Goal: Information Seeking & Learning: Learn about a topic

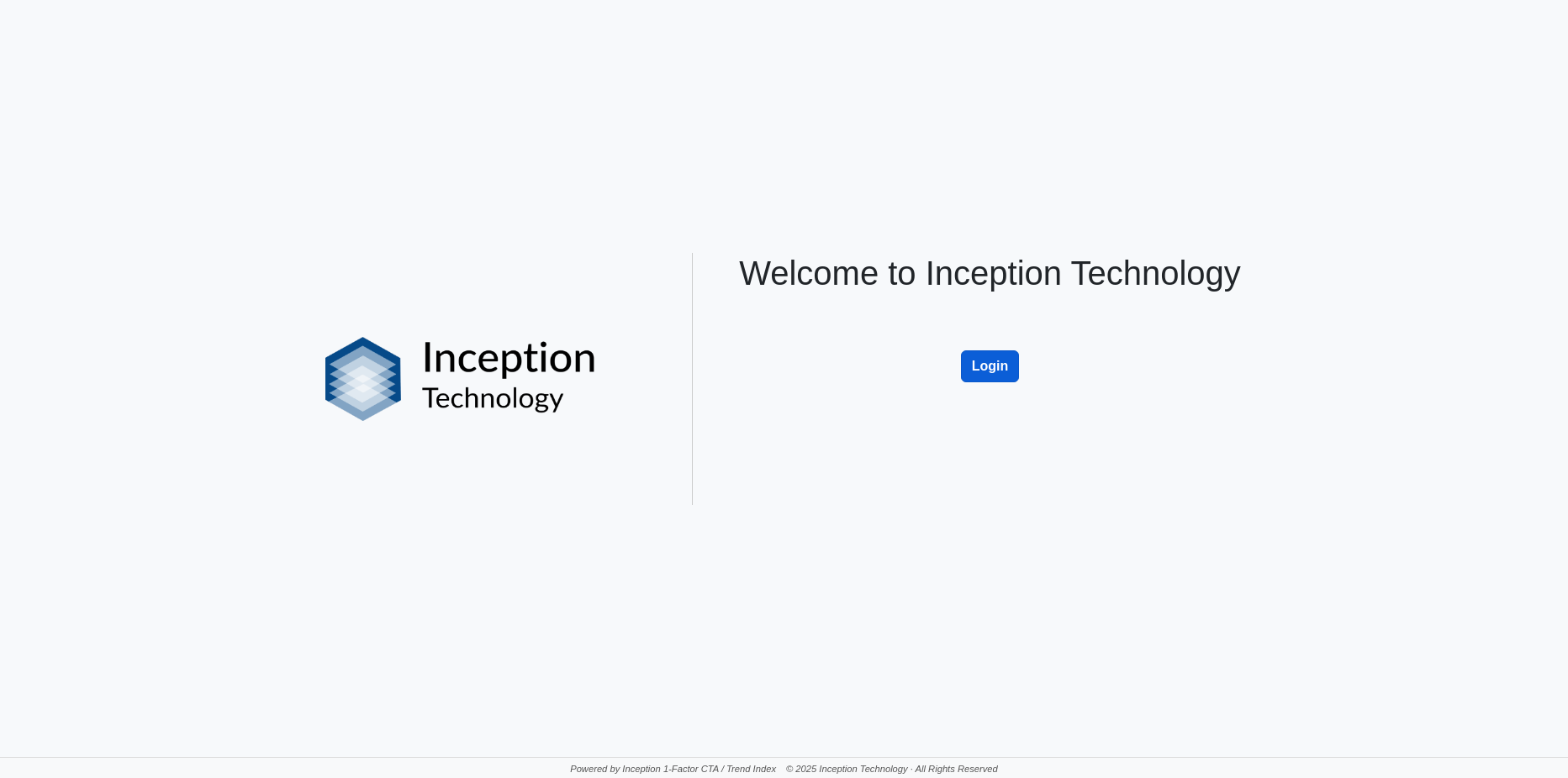
click at [993, 372] on button "Login" at bounding box center [990, 366] width 59 height 32
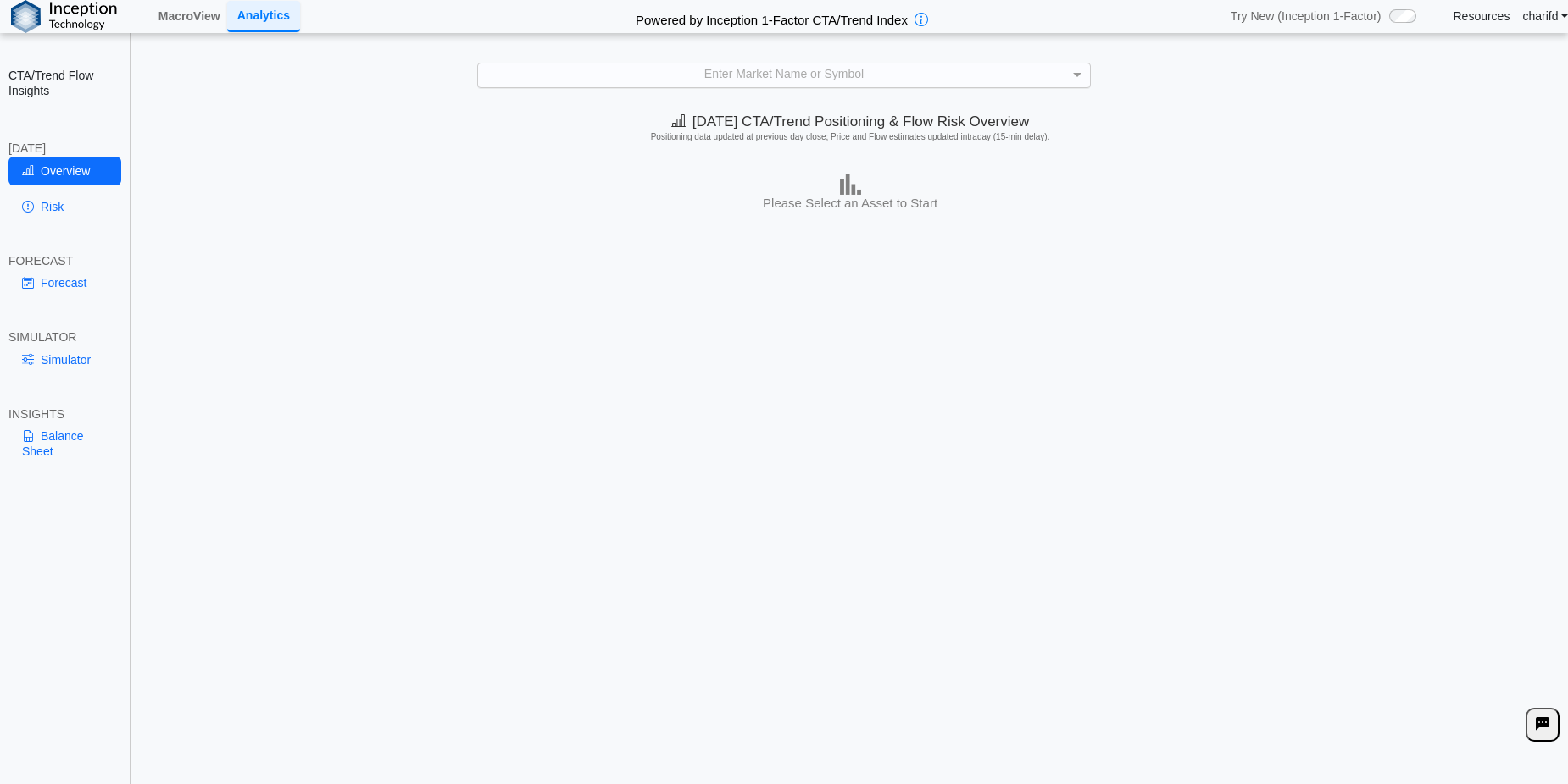
click at [663, 77] on div "Enter Market Name or Symbol" at bounding box center [784, 75] width 612 height 24
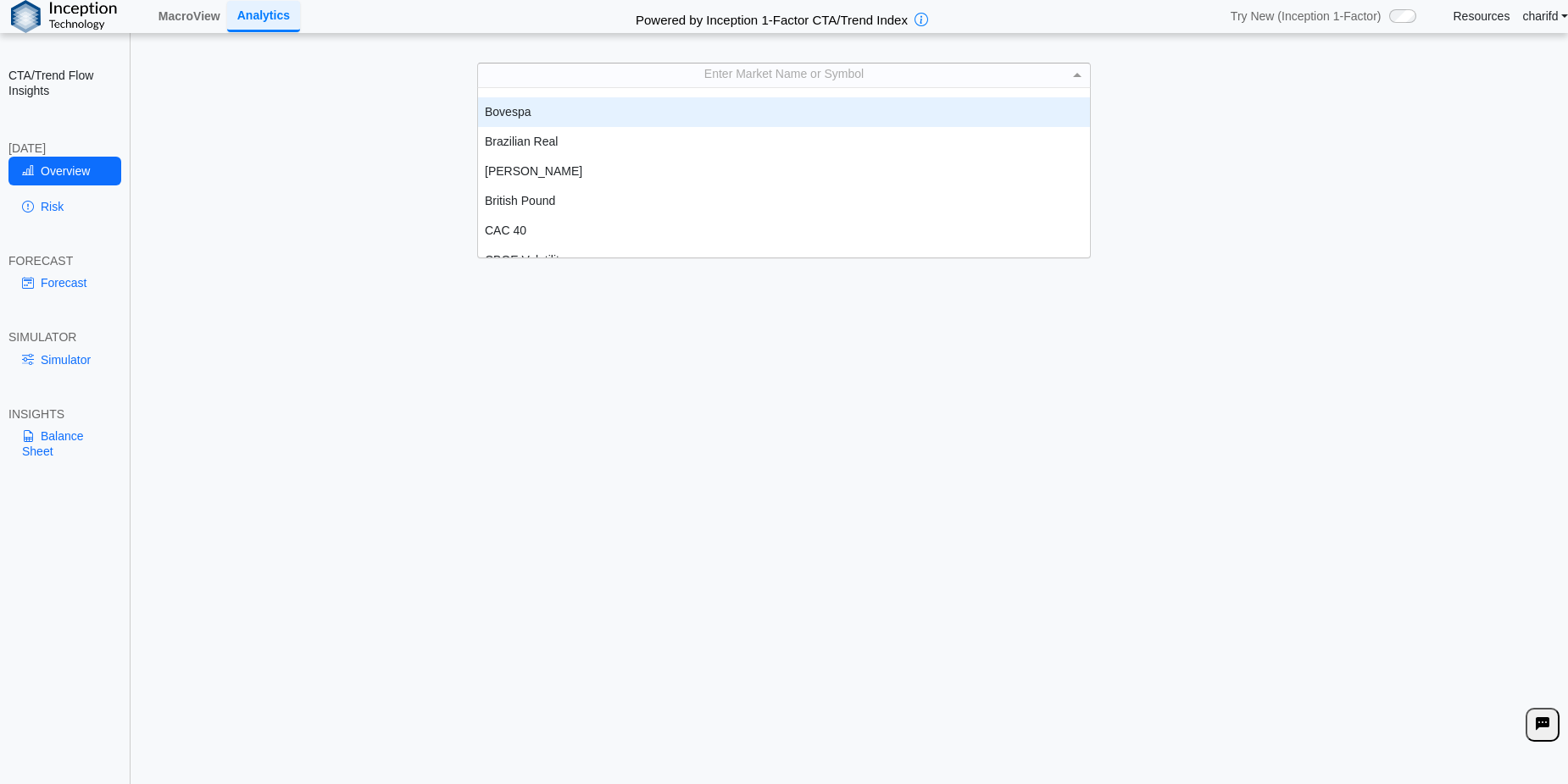
scroll to position [169, 0]
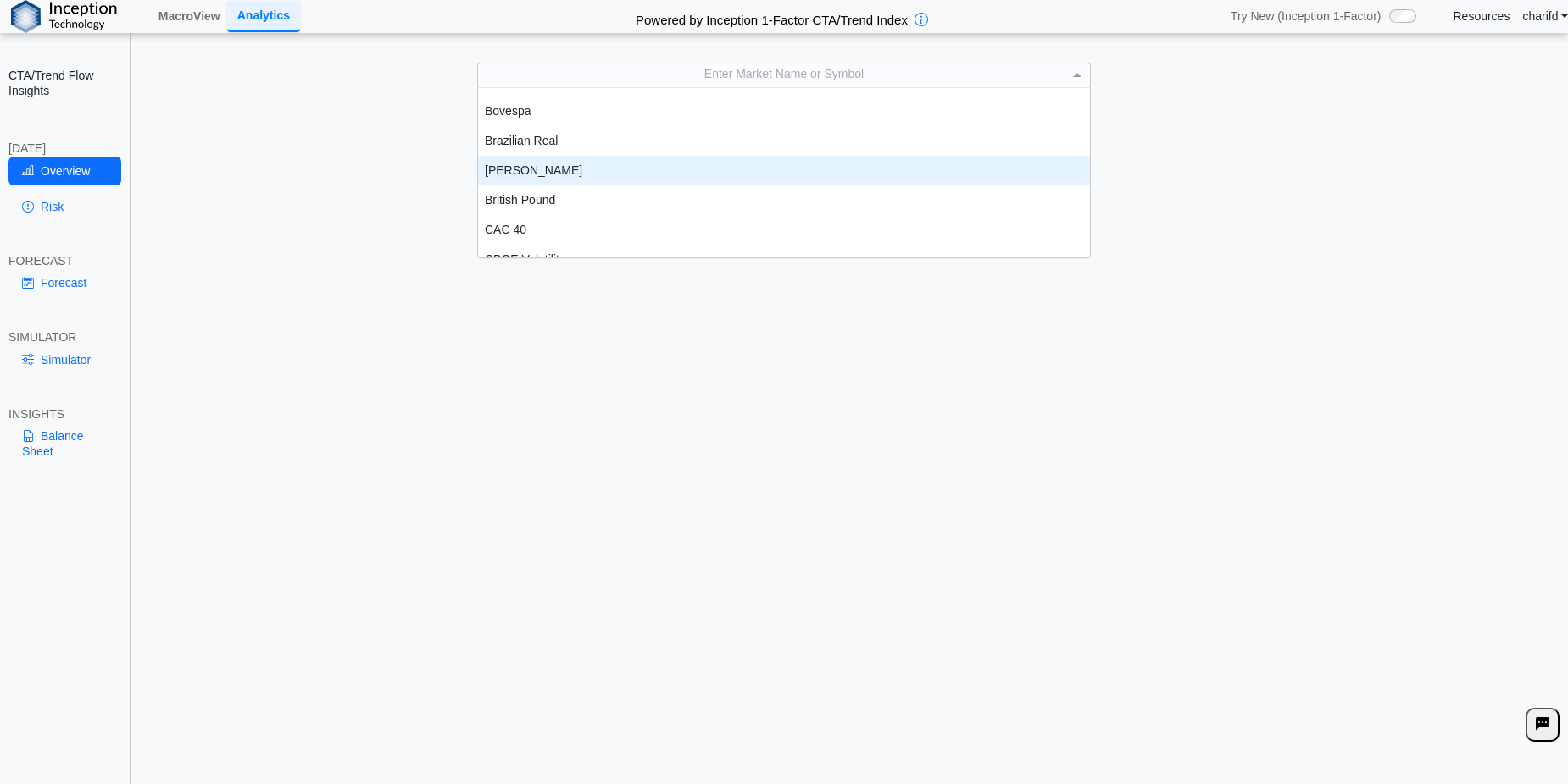
click at [526, 175] on div "[PERSON_NAME]" at bounding box center [784, 170] width 612 height 29
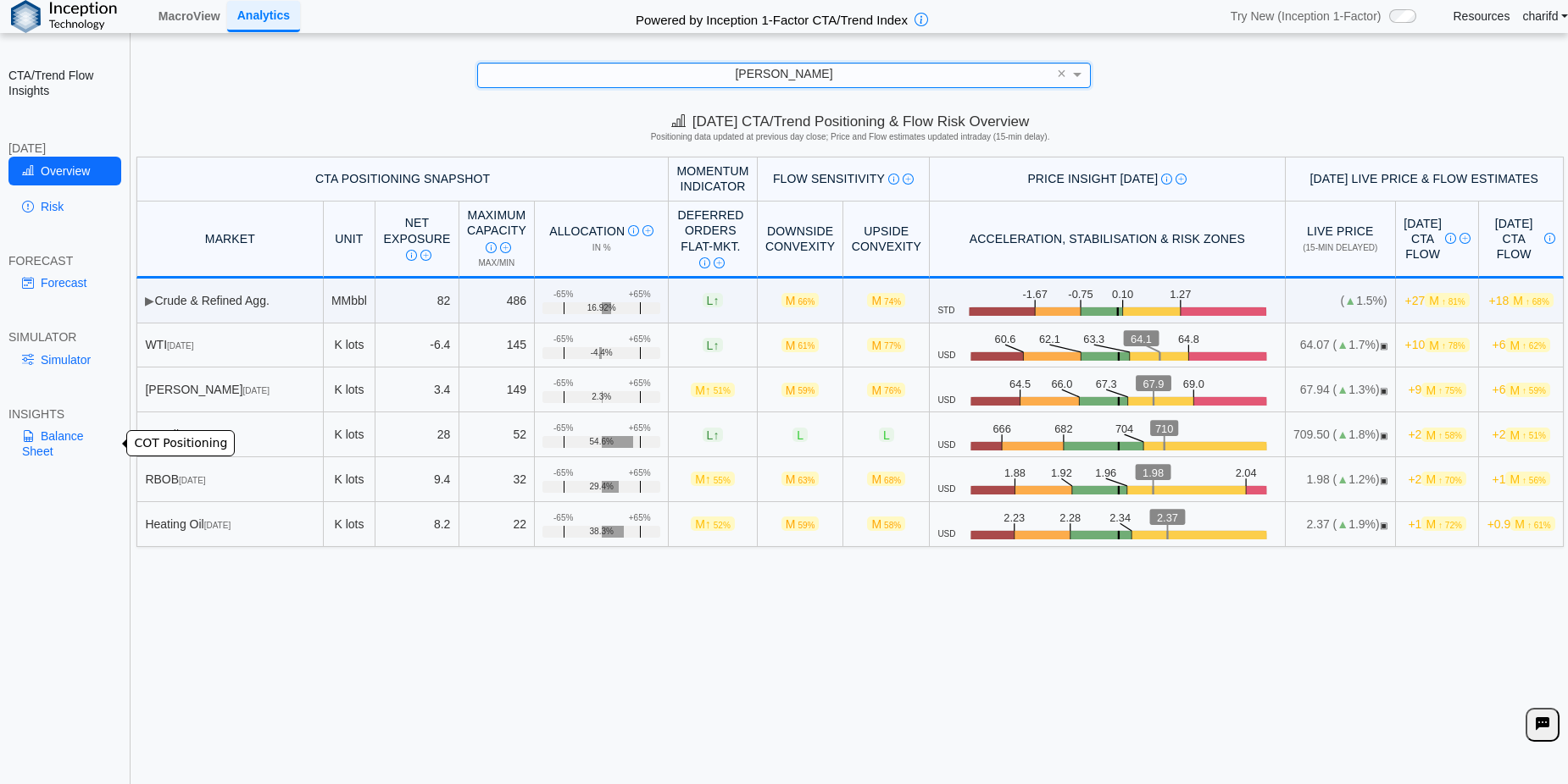
click at [80, 429] on link "Balance Sheet" at bounding box center [65, 443] width 112 height 44
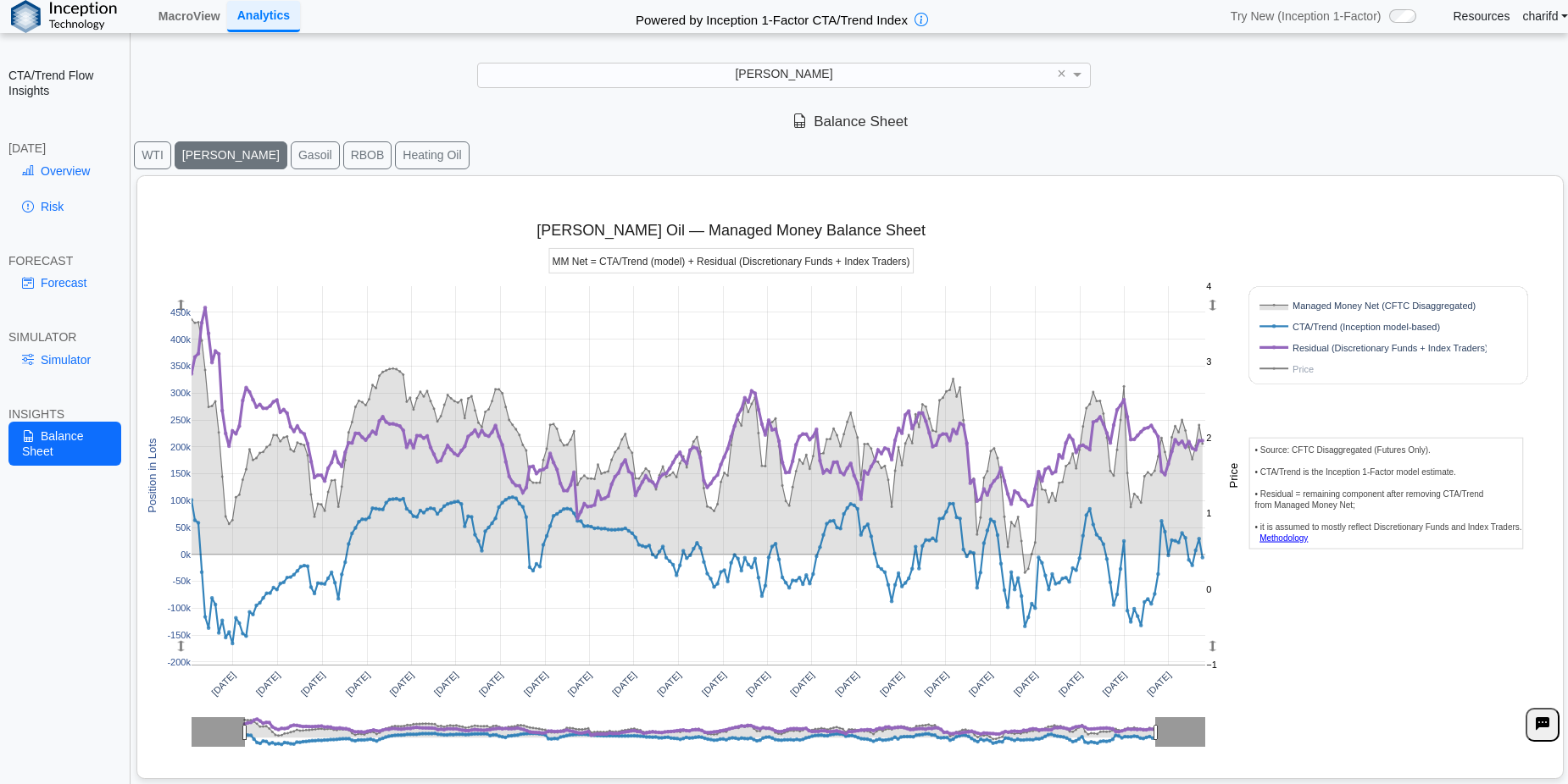
click at [1299, 366] on rect at bounding box center [1370, 368] width 227 height 16
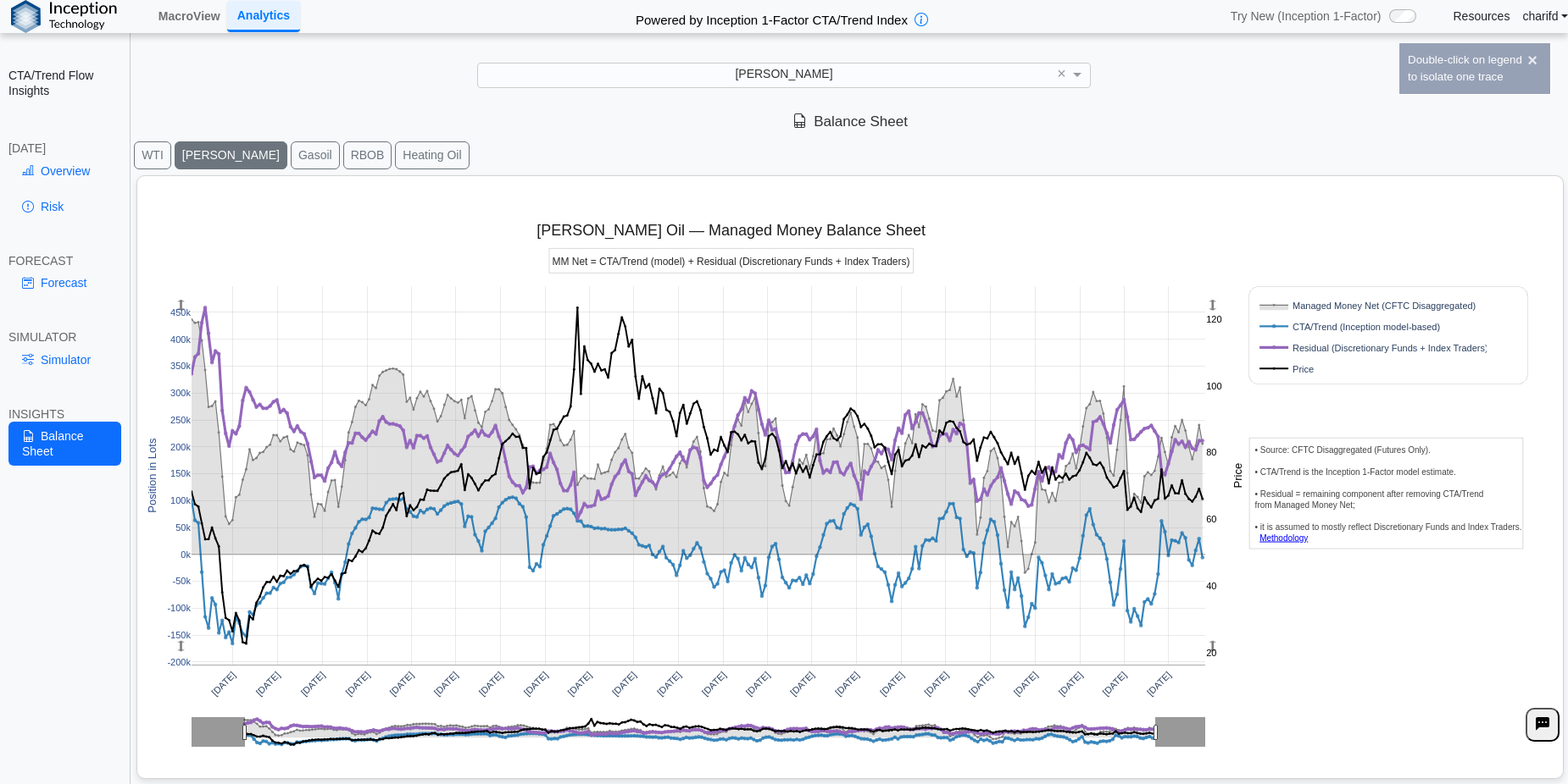
click at [1296, 366] on rect at bounding box center [1370, 368] width 227 height 16
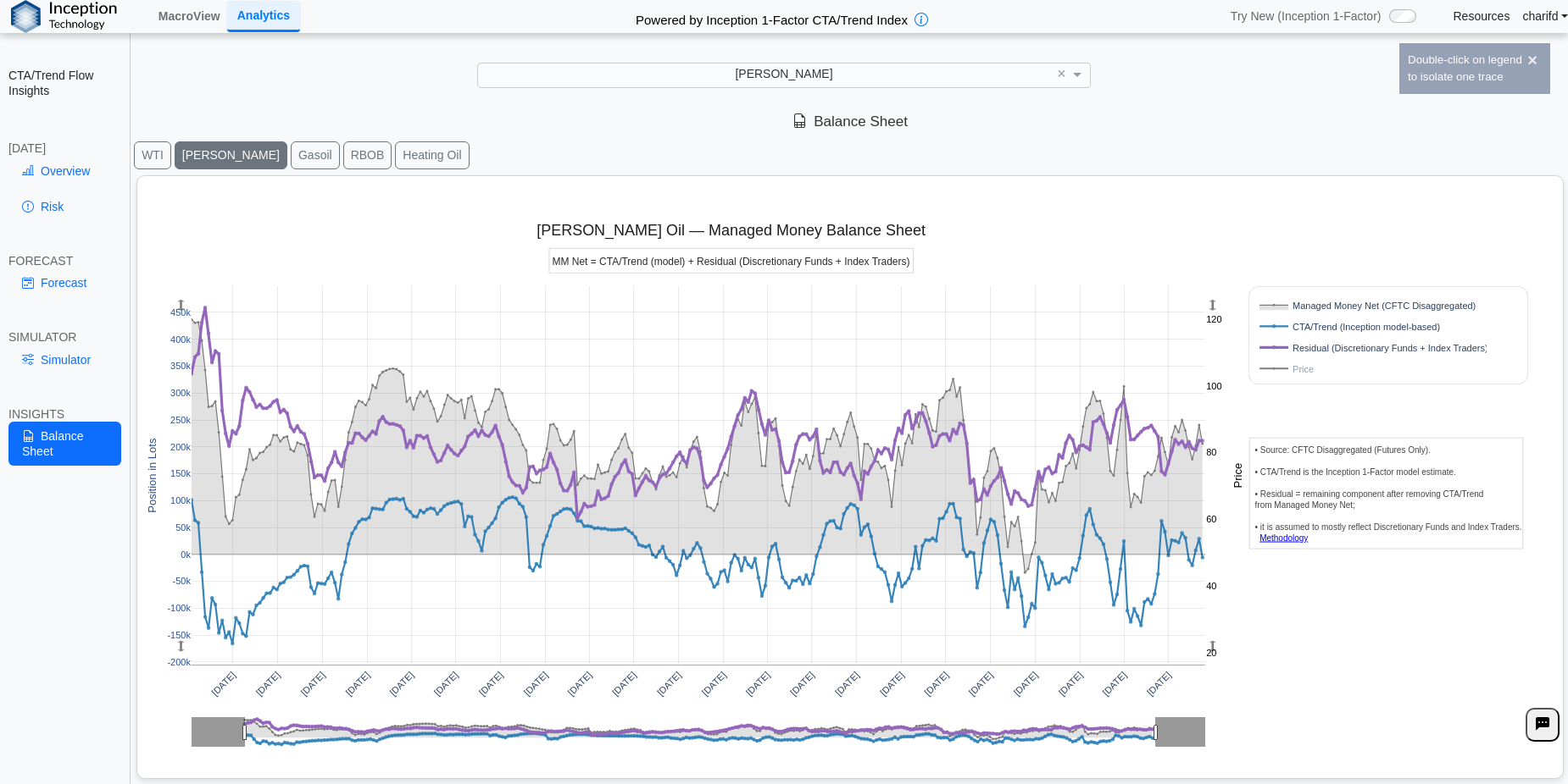
click at [1295, 366] on rect at bounding box center [1370, 368] width 227 height 16
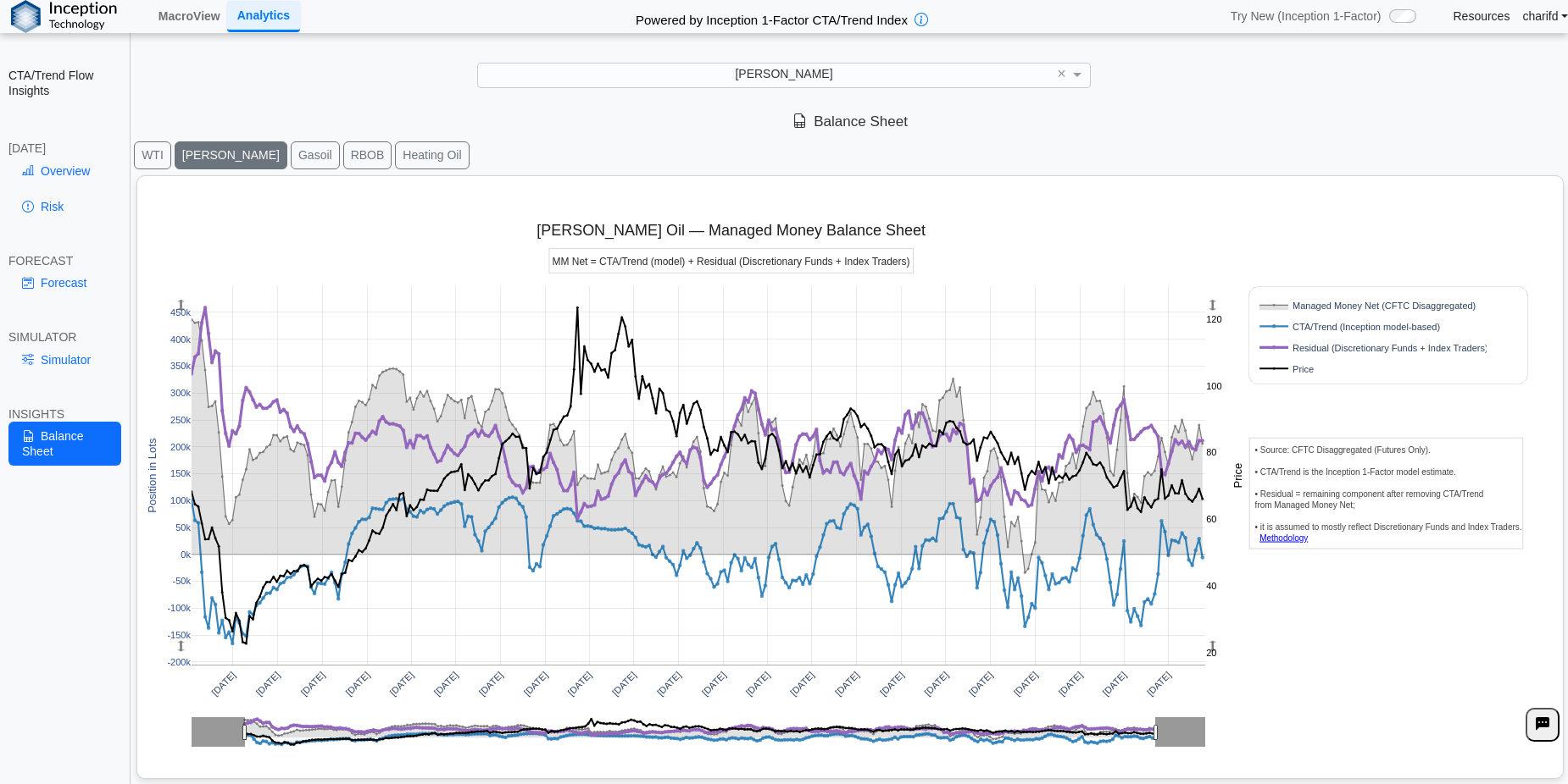
click at [1294, 368] on rect at bounding box center [1370, 368] width 227 height 16
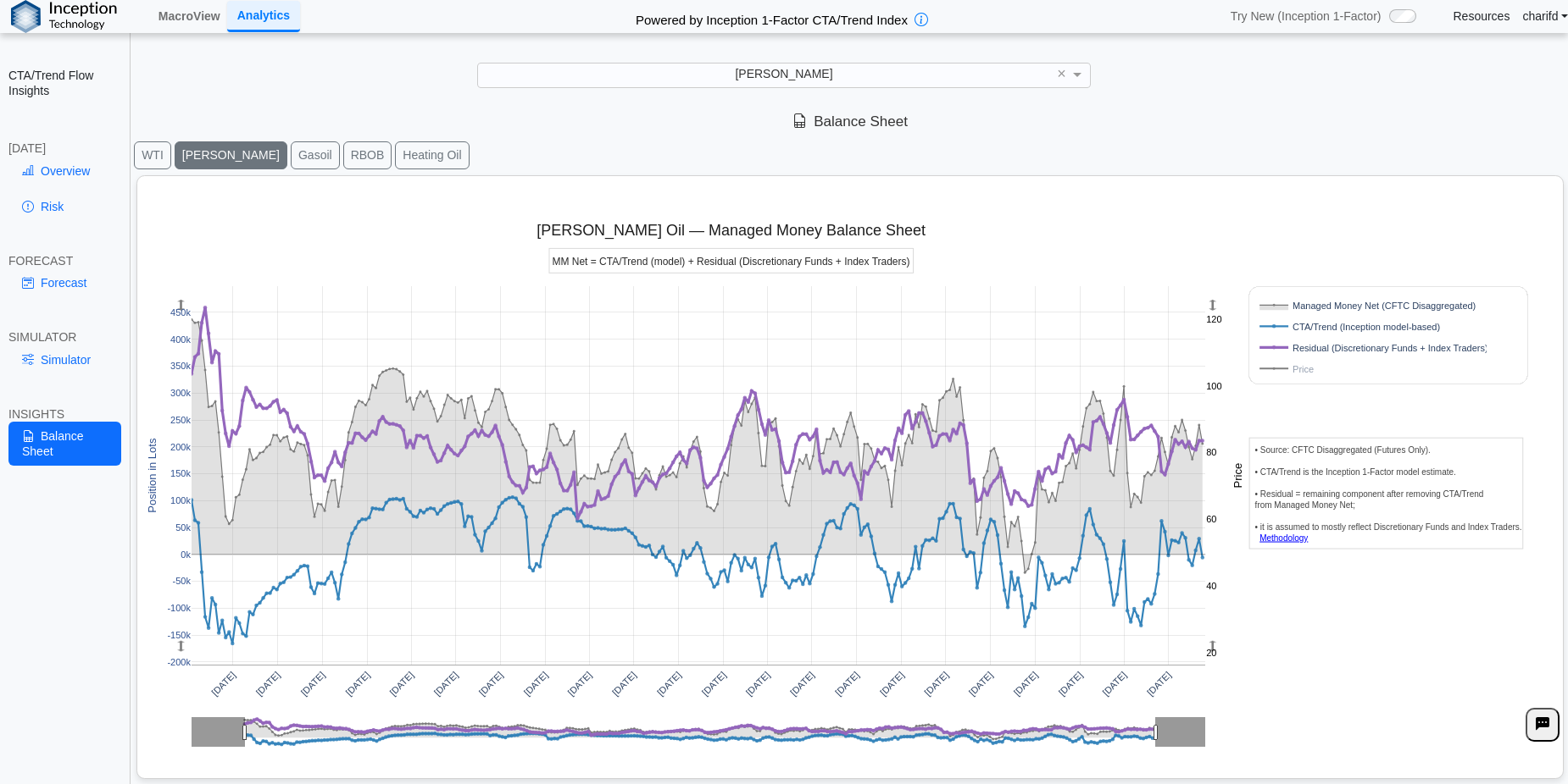
click at [1298, 373] on rect at bounding box center [1370, 368] width 227 height 16
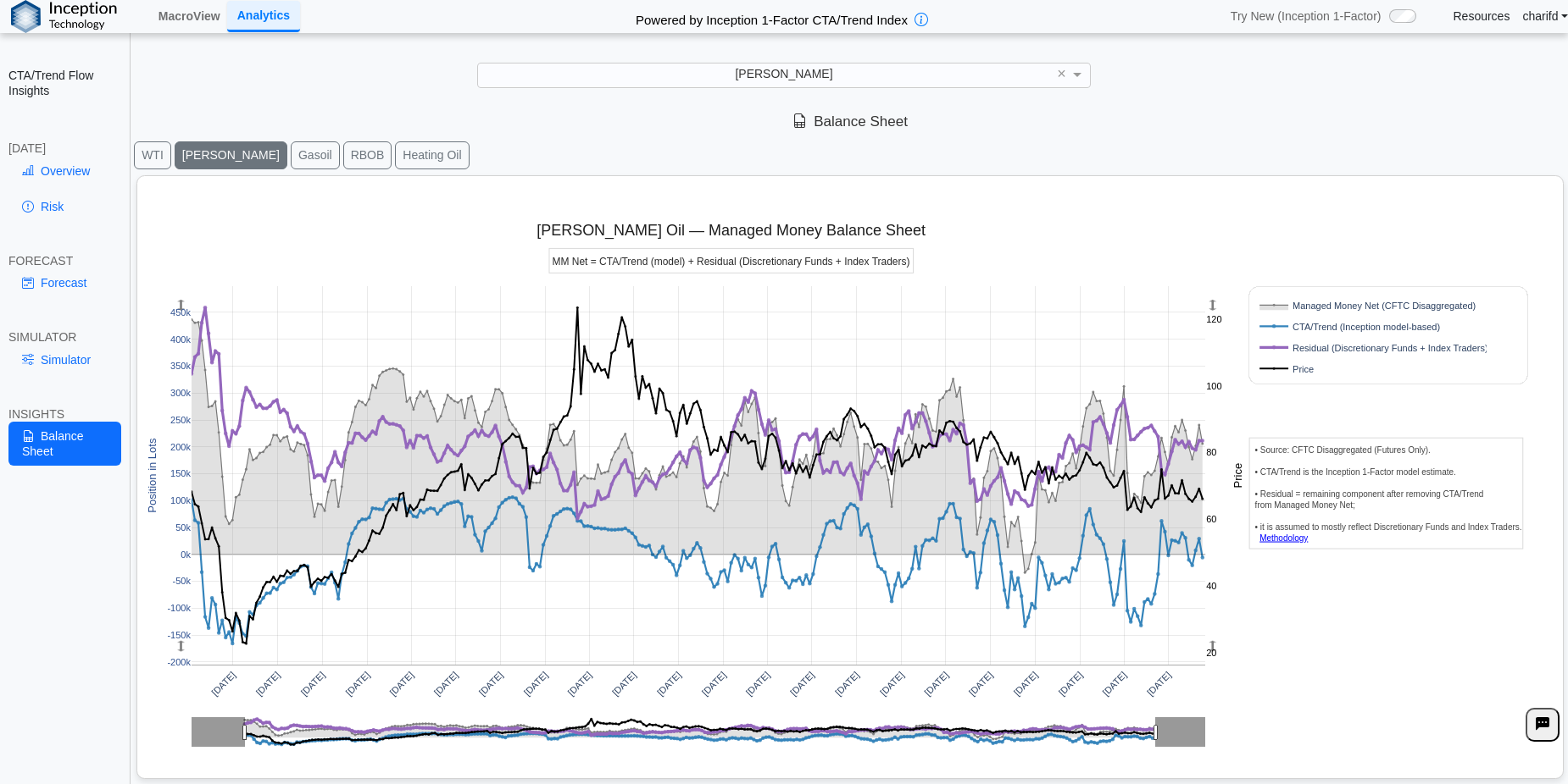
click at [1305, 366] on rect at bounding box center [1370, 368] width 227 height 16
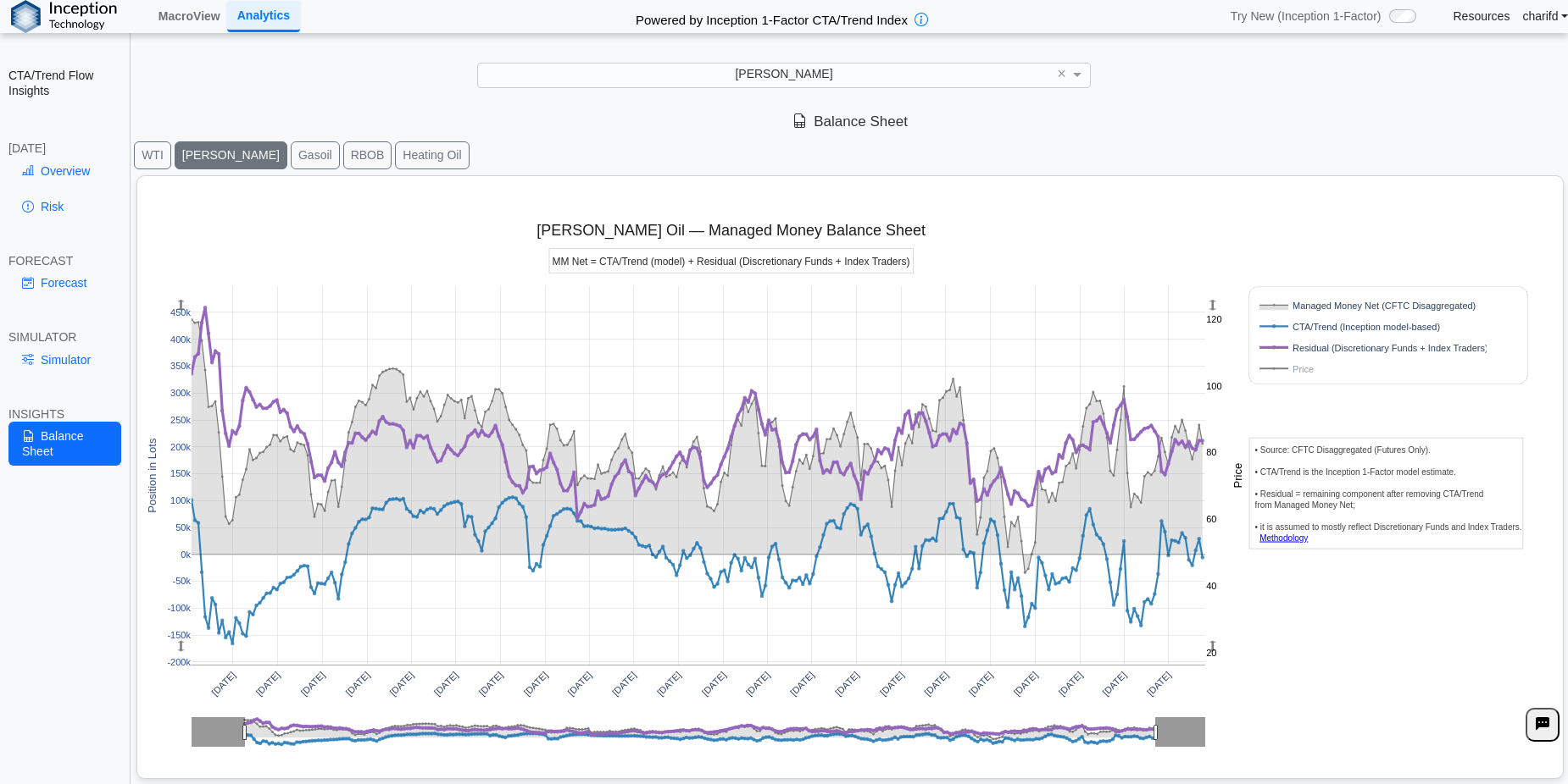
click at [1318, 347] on rect at bounding box center [1370, 347] width 227 height 16
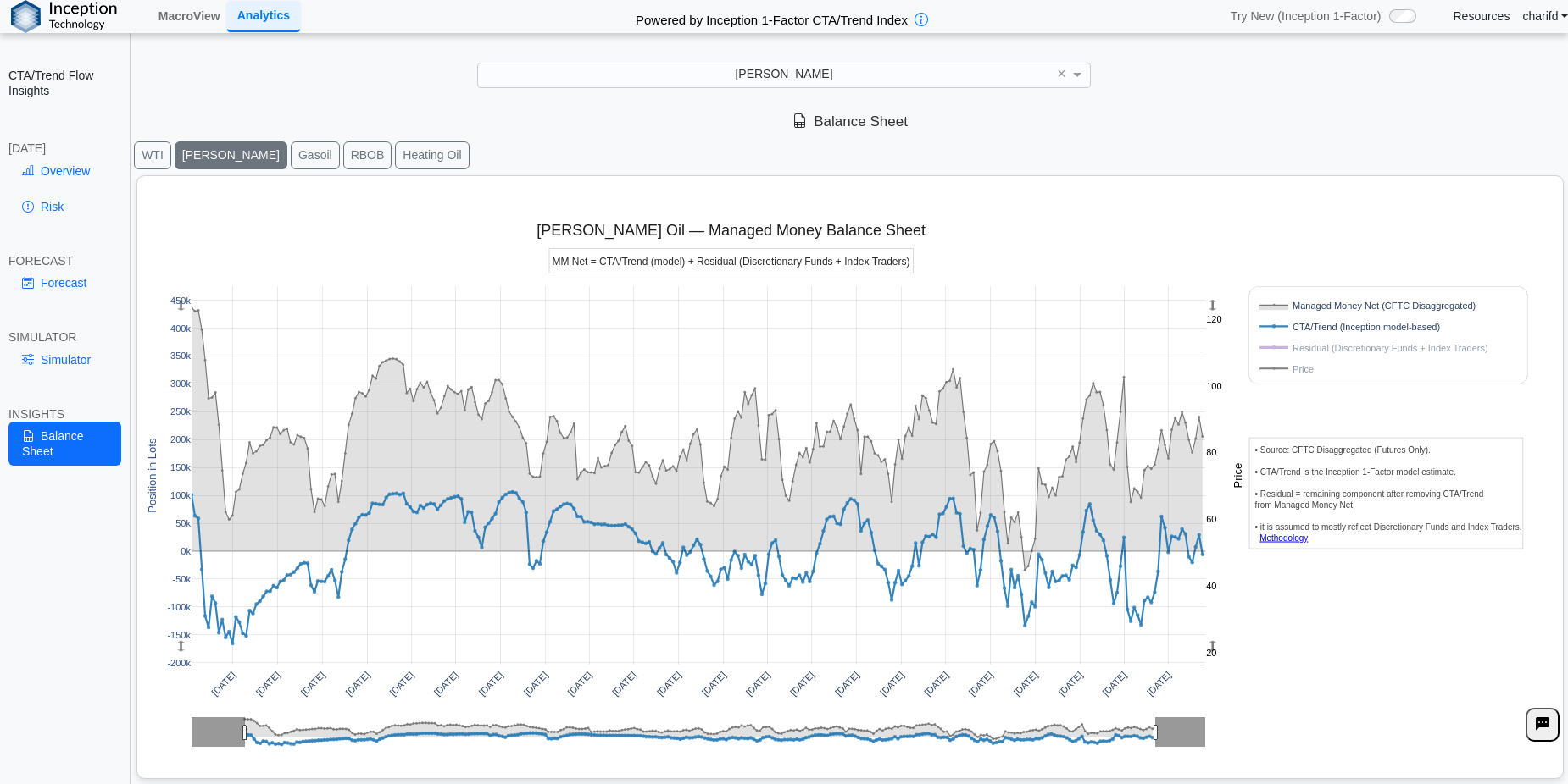
click at [1318, 347] on rect at bounding box center [1370, 347] width 227 height 16
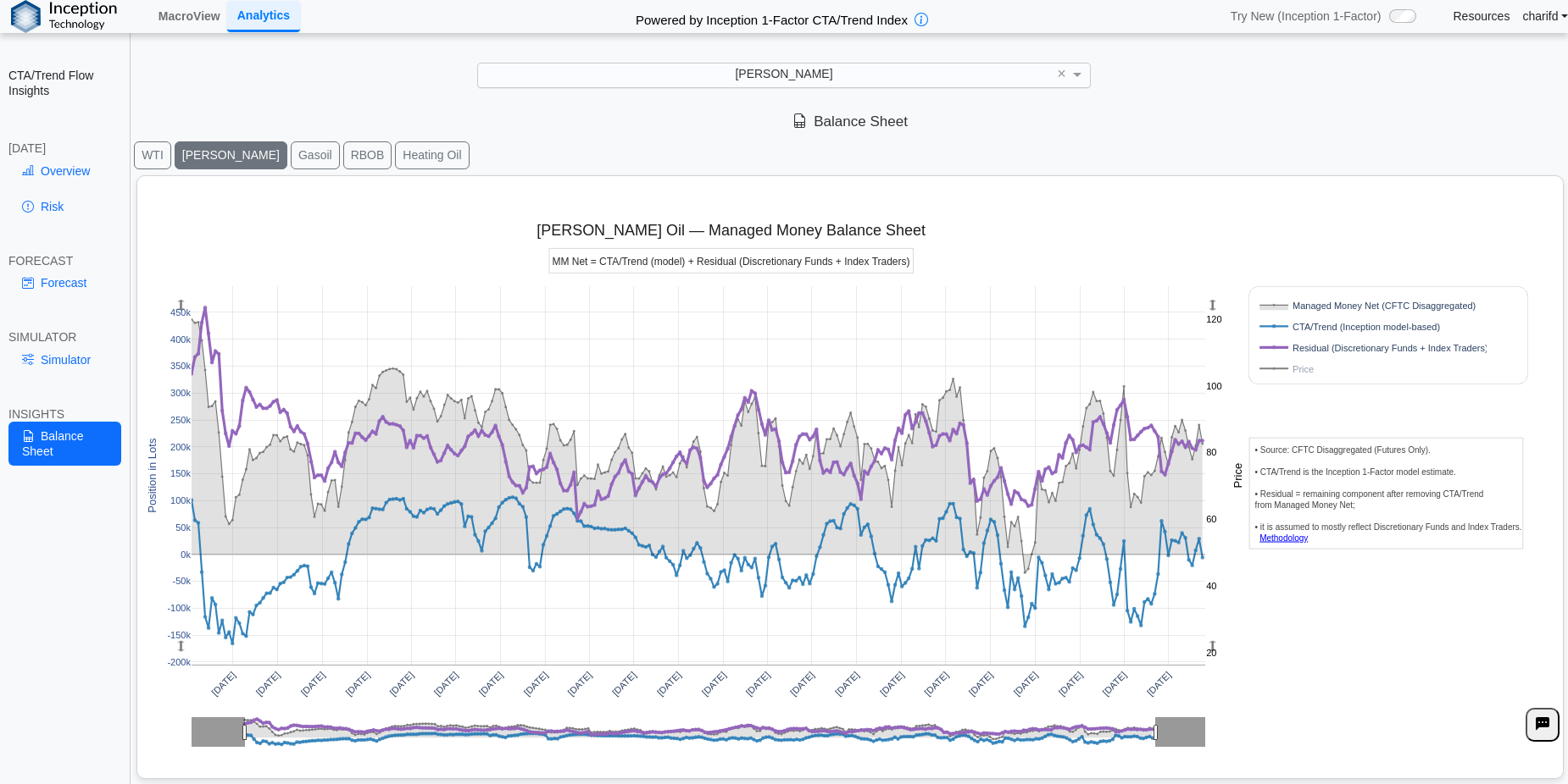
click at [888, 76] on div "[PERSON_NAME]" at bounding box center [784, 75] width 612 height 24
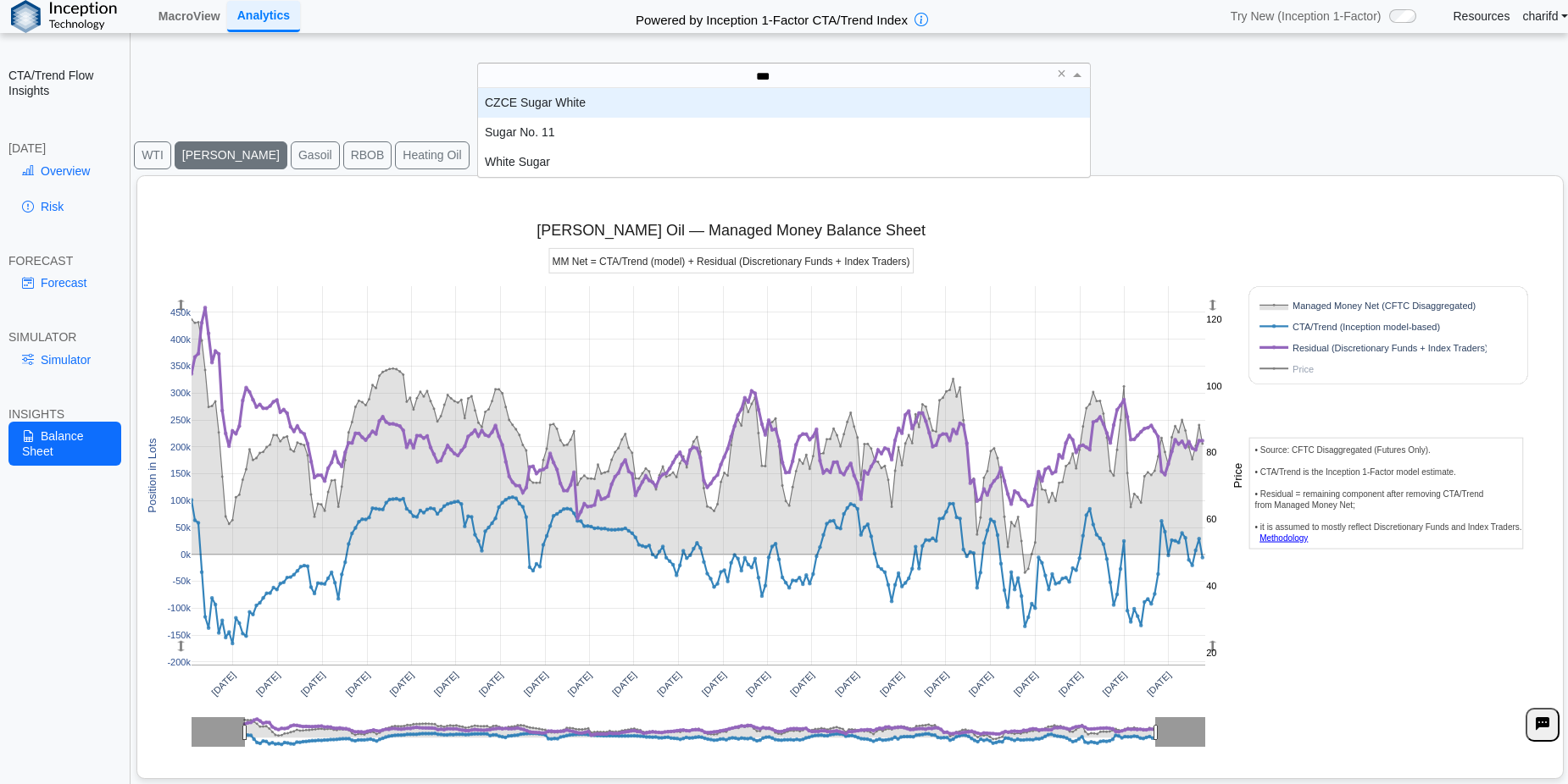
scroll to position [76, 599]
type input "****"
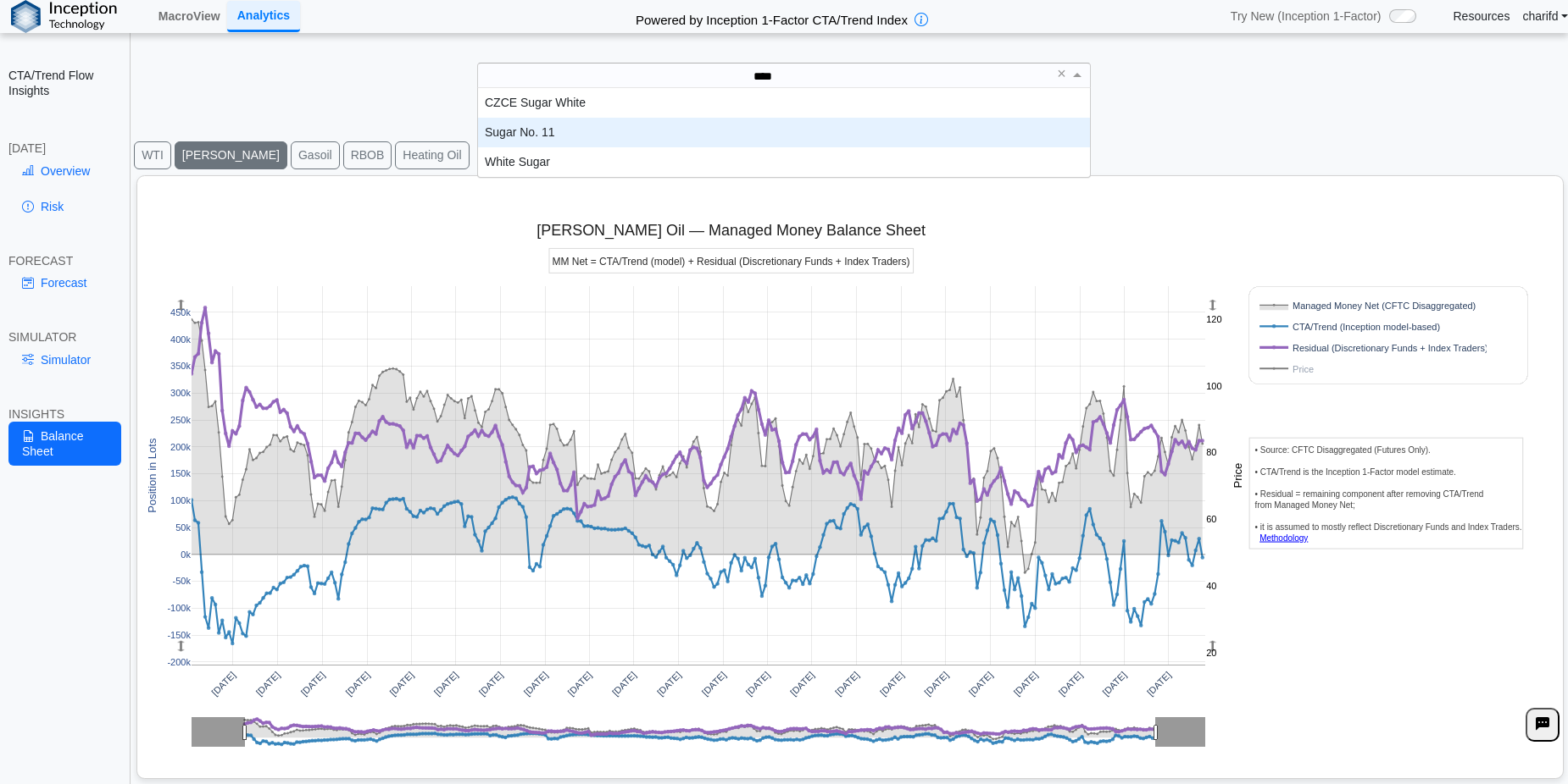
click at [582, 133] on div "Sugar No. 11" at bounding box center [784, 132] width 612 height 29
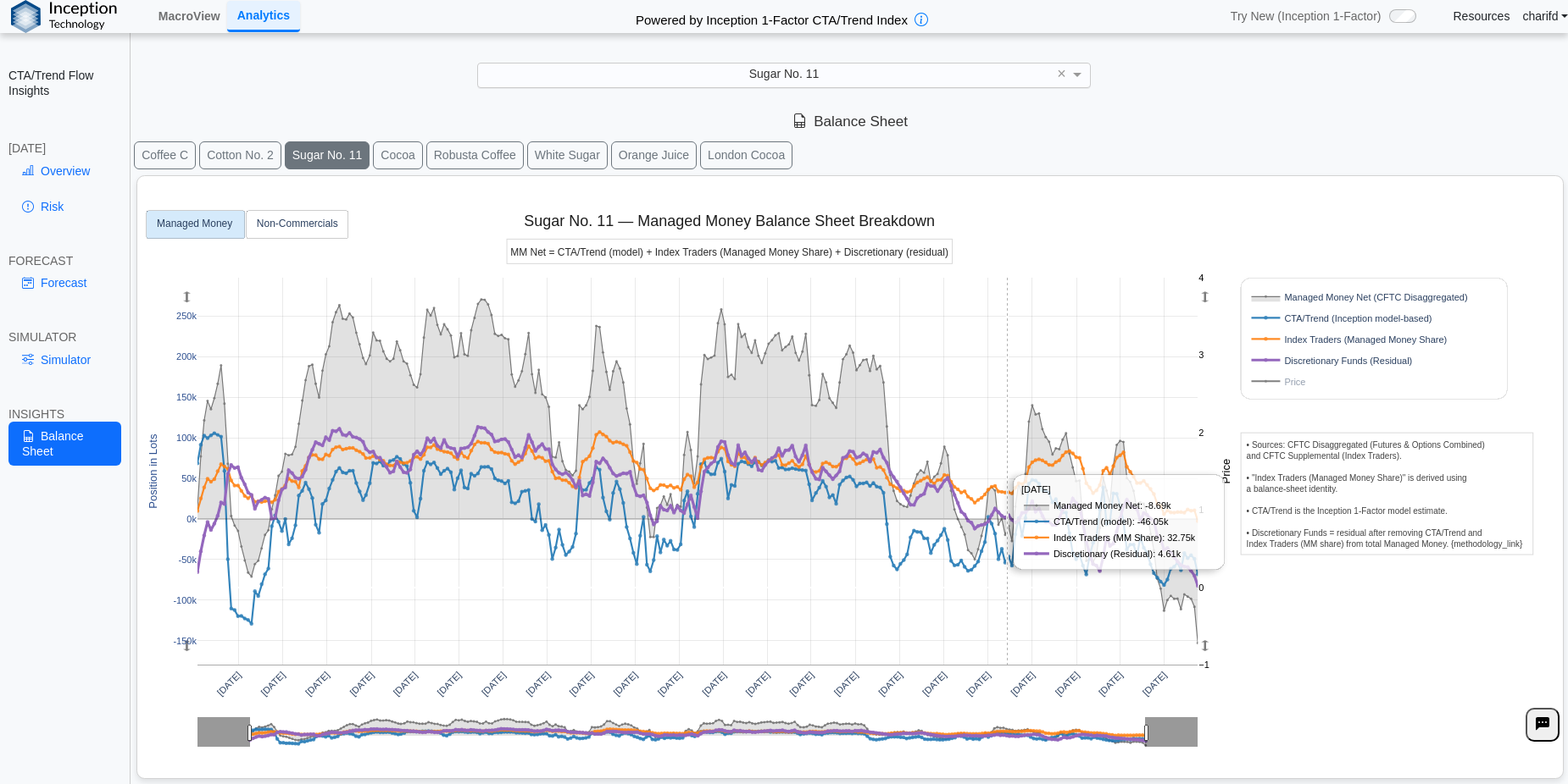
scroll to position [25, 0]
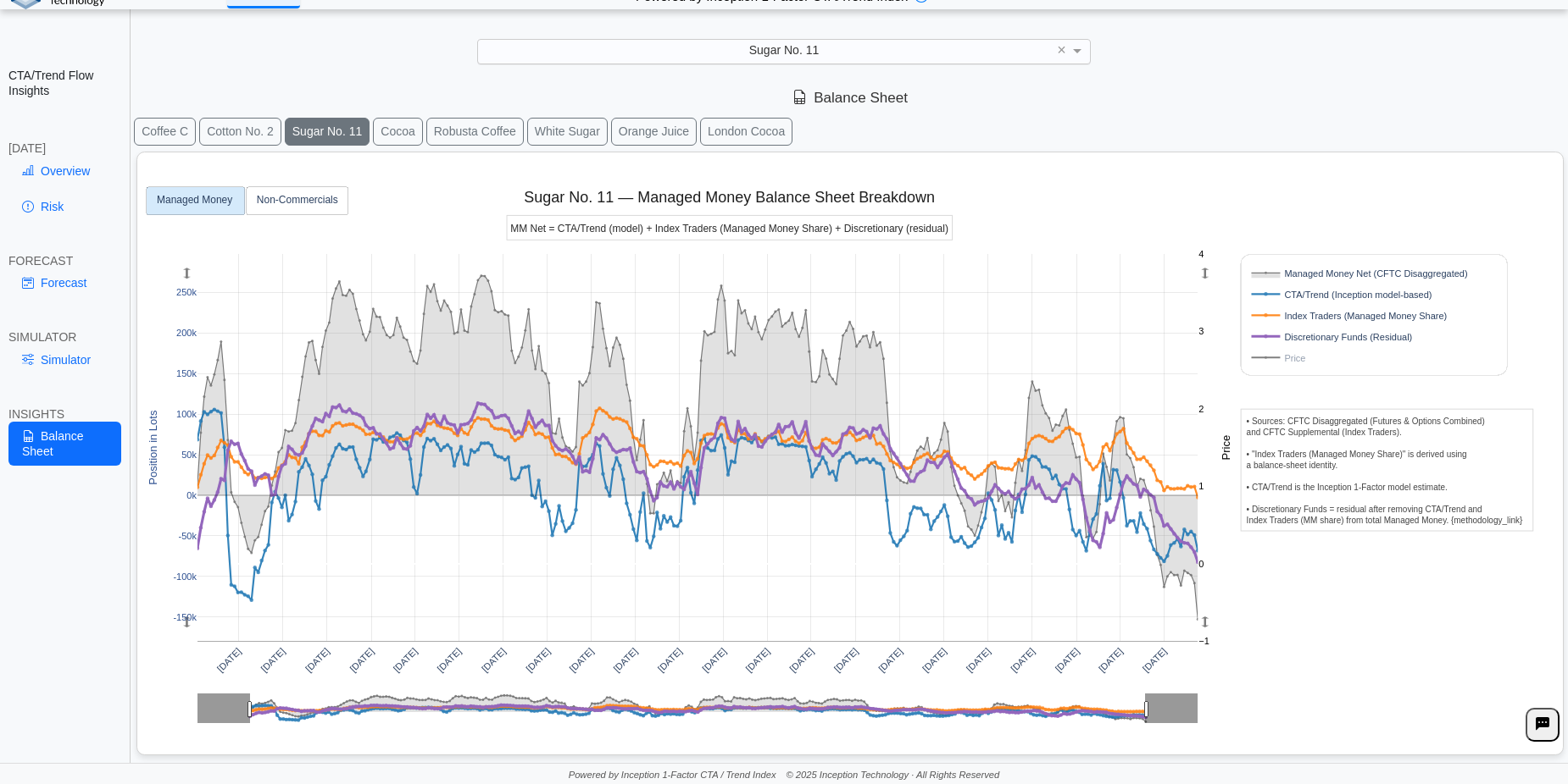
click at [1291, 358] on rect at bounding box center [1356, 358] width 216 height 16
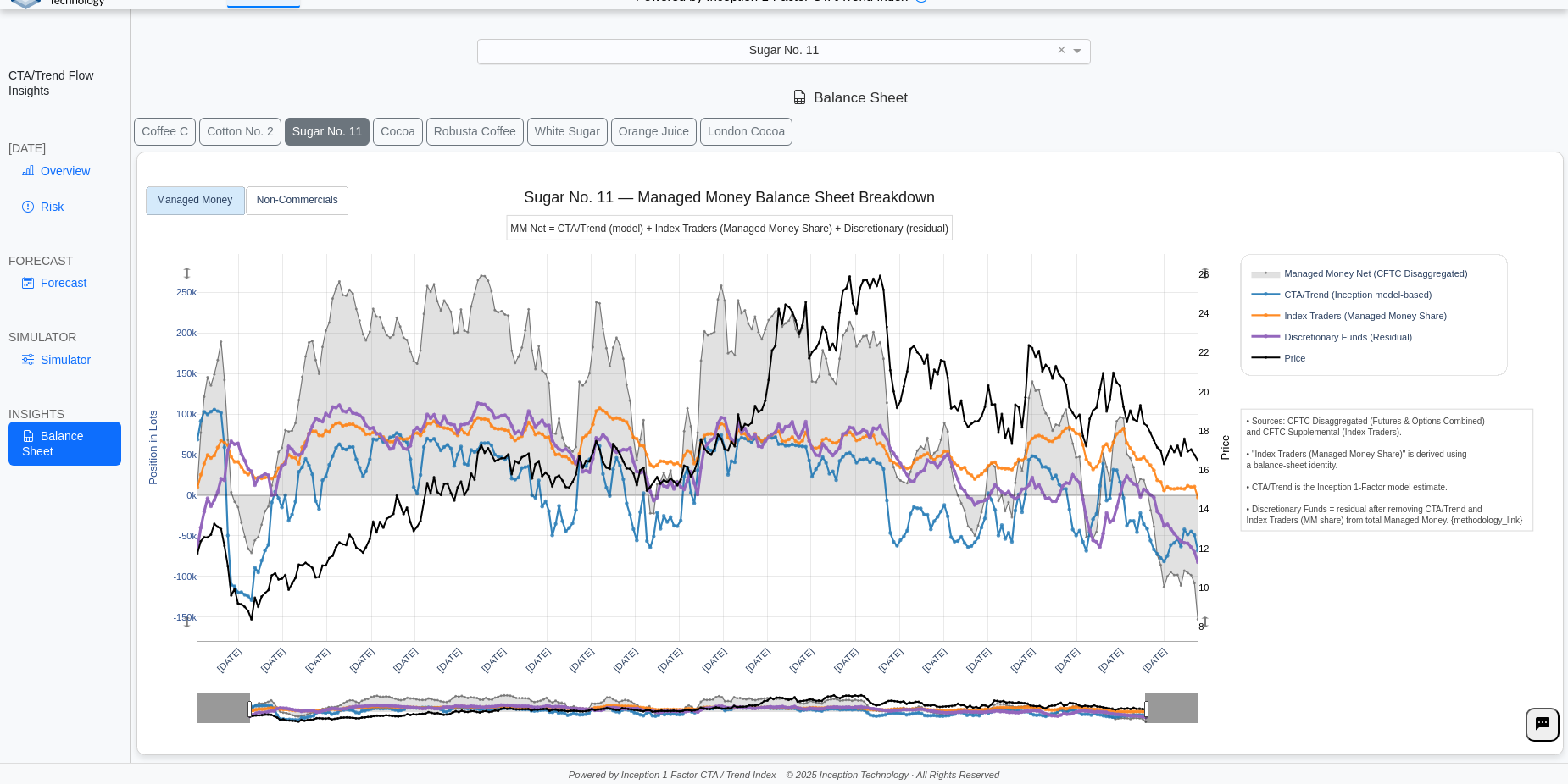
click at [1291, 358] on rect at bounding box center [1356, 358] width 216 height 16
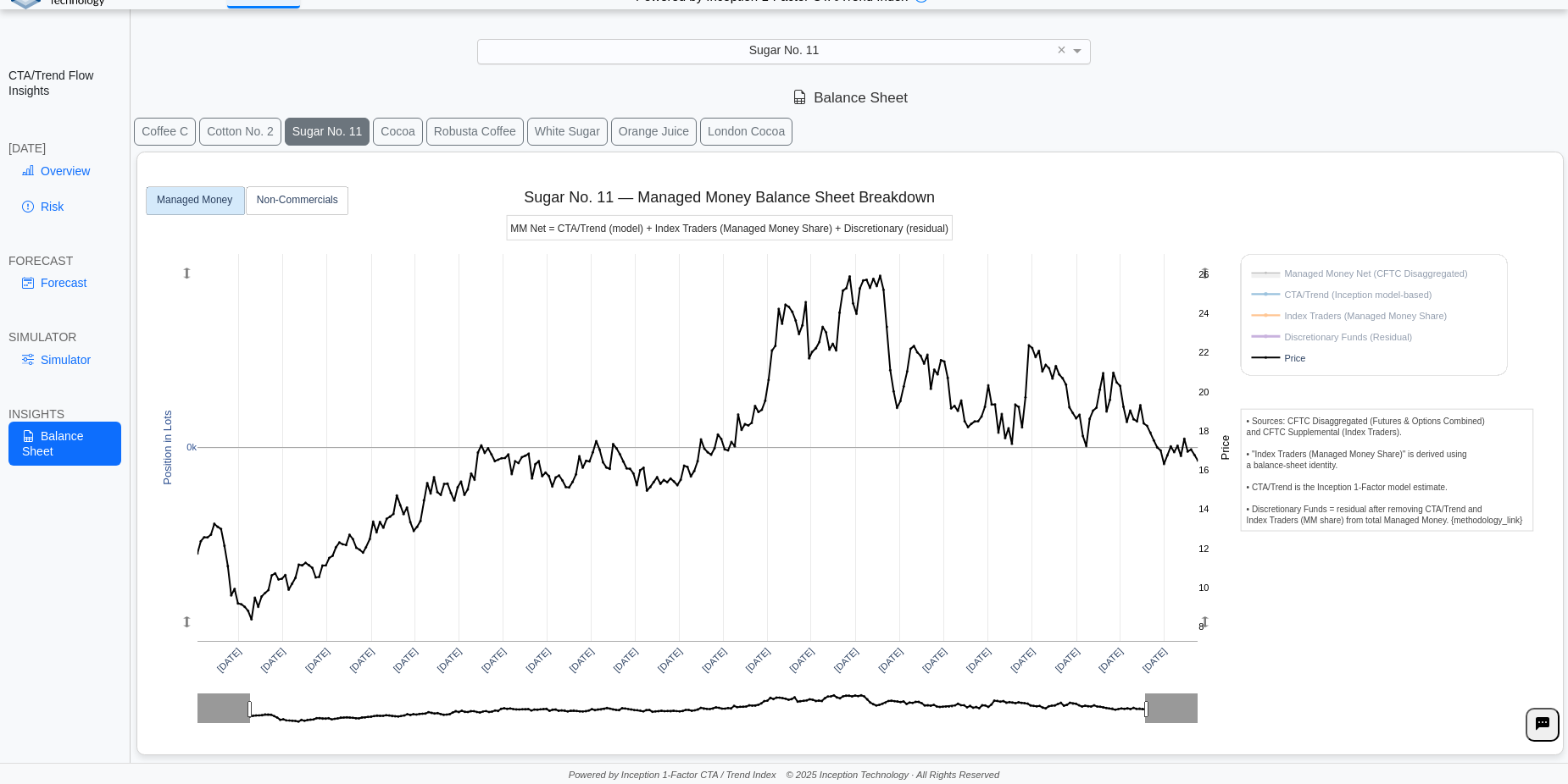
click at [1294, 357] on rect at bounding box center [1356, 358] width 216 height 16
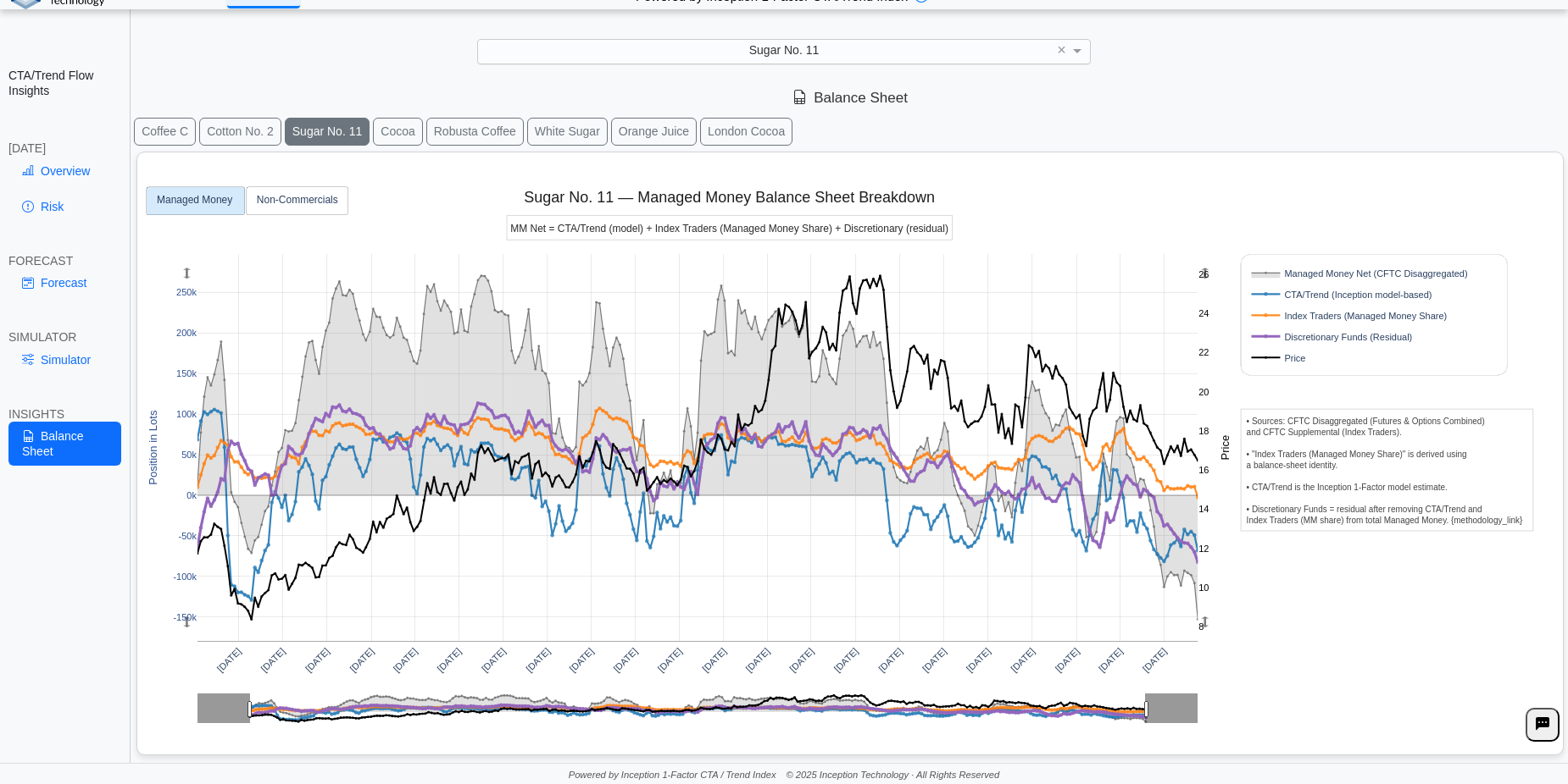
click at [1296, 357] on rect at bounding box center [1356, 358] width 216 height 16
click at [1297, 358] on rect at bounding box center [1356, 358] width 216 height 16
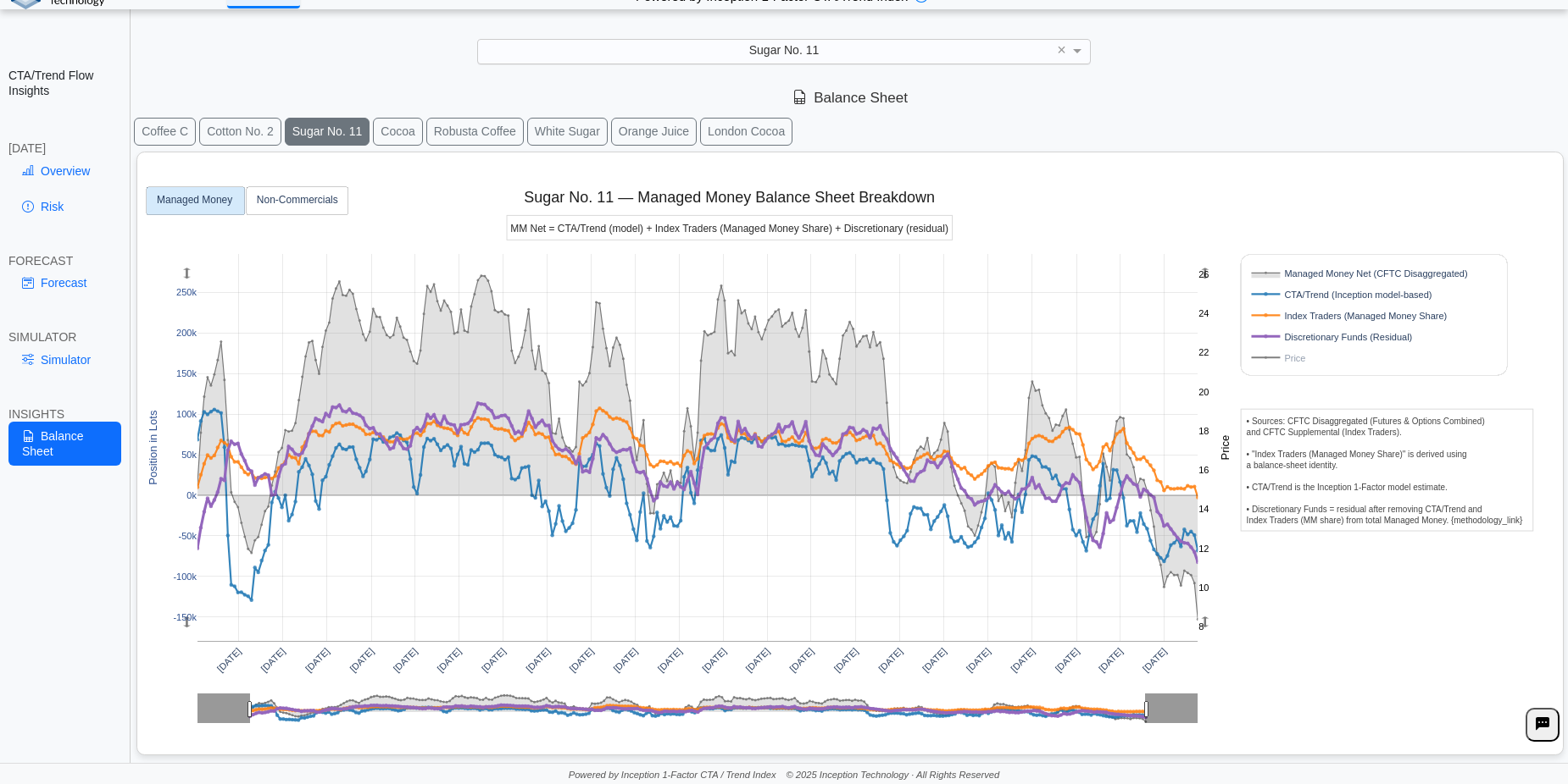
click at [1293, 358] on rect at bounding box center [1356, 358] width 216 height 16
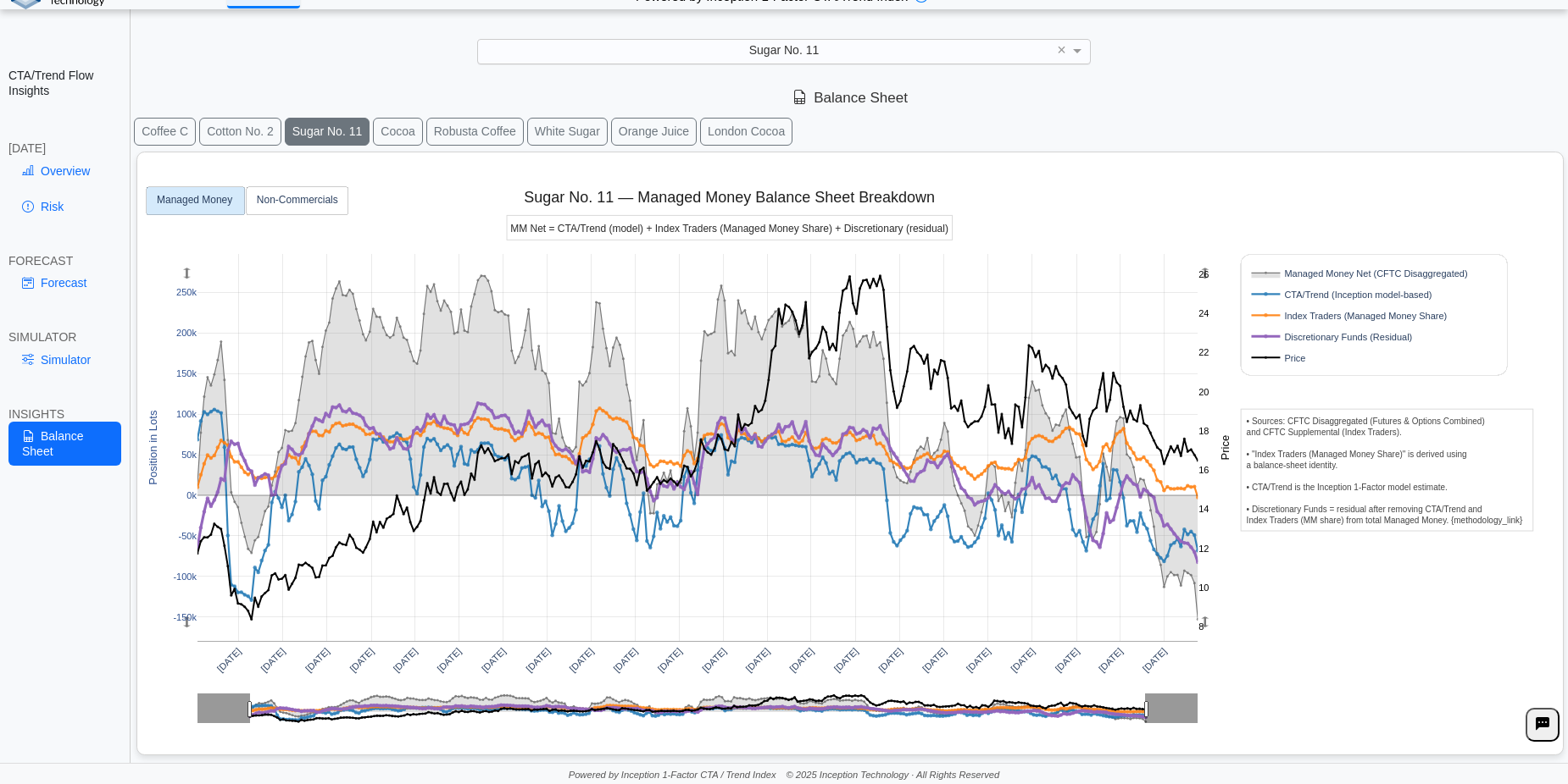
click at [1293, 358] on rect at bounding box center [1356, 358] width 216 height 16
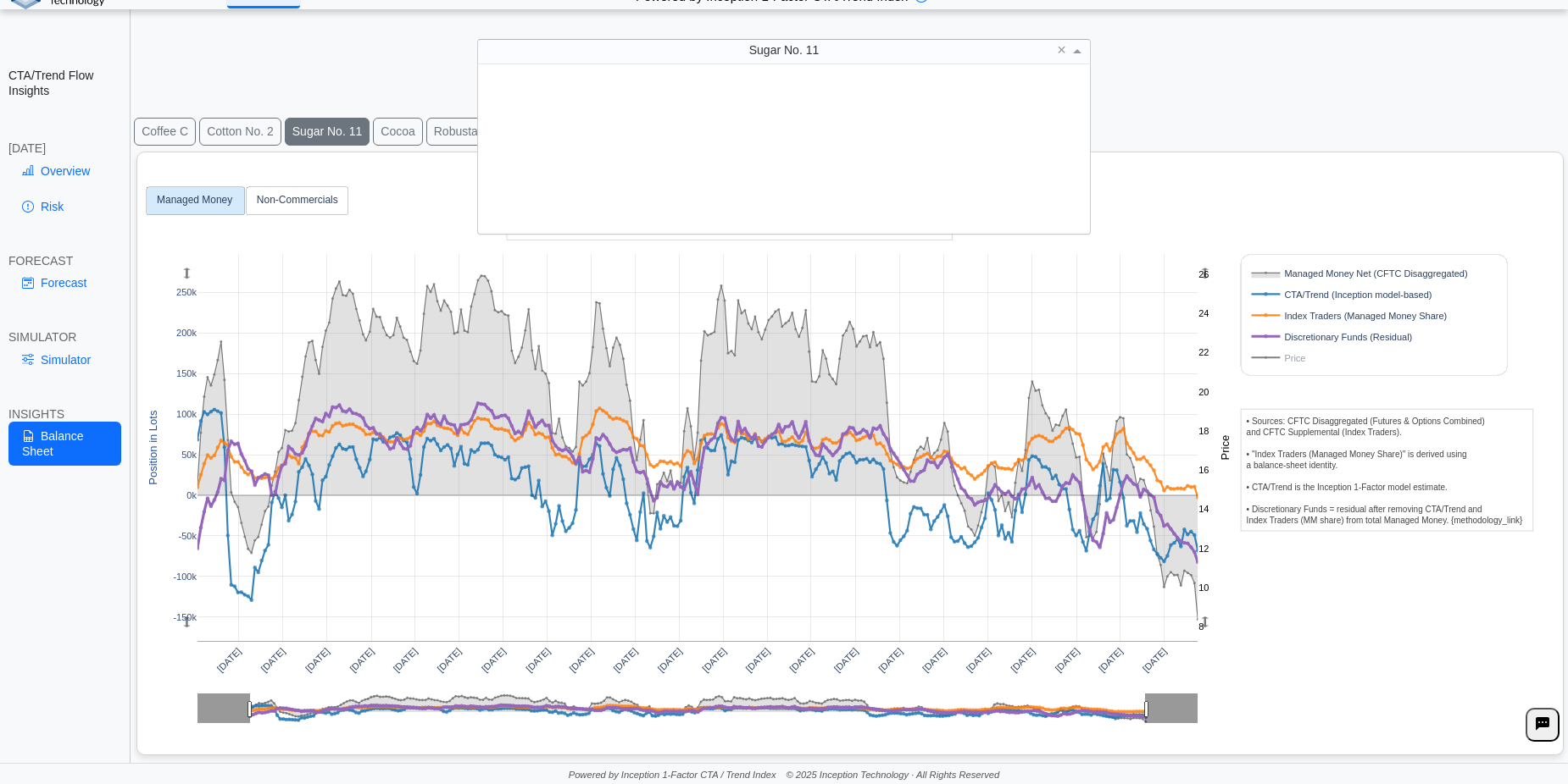
click at [686, 58] on div "Sugar No. 11" at bounding box center [784, 51] width 612 height 24
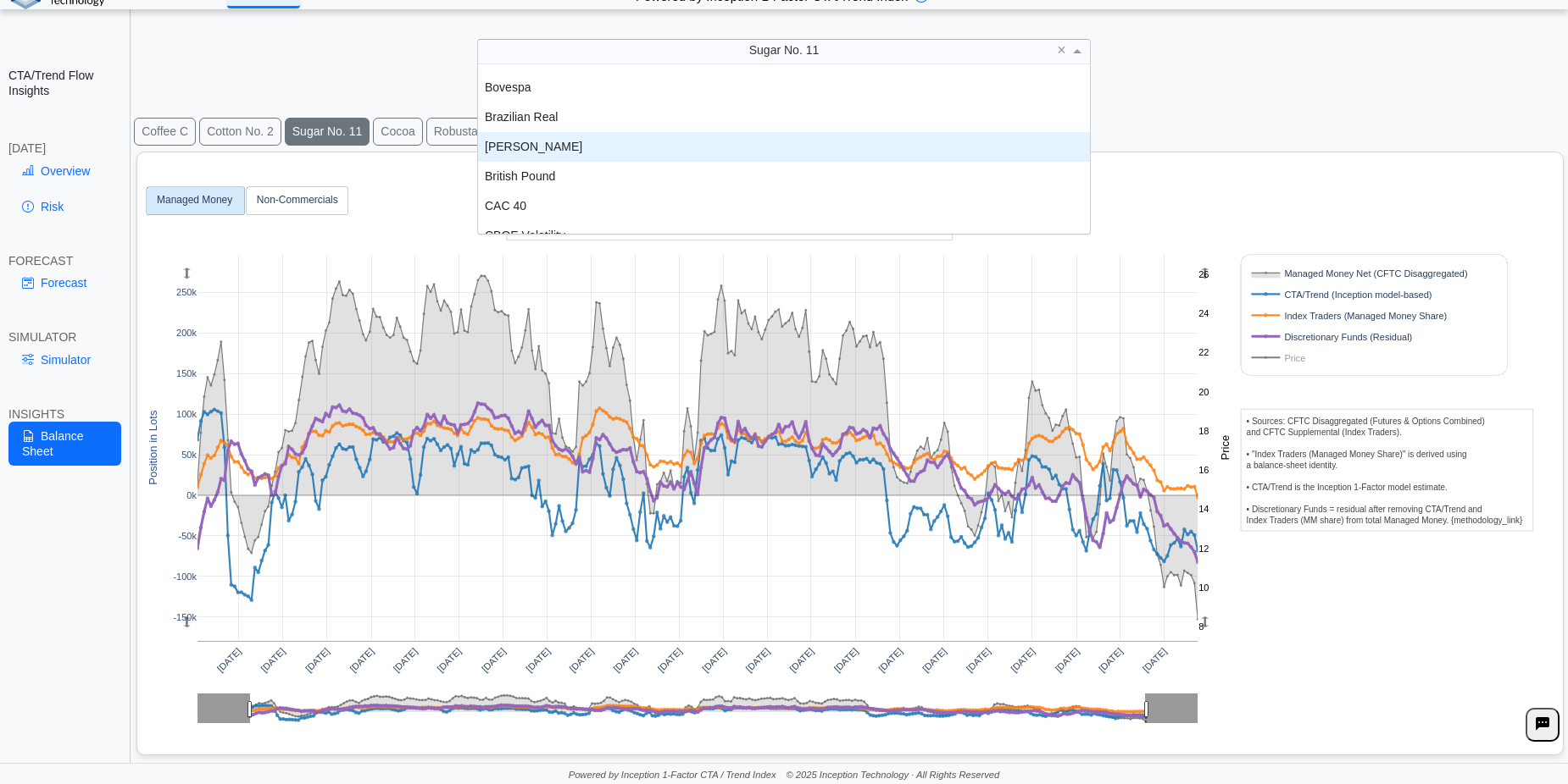
click at [526, 152] on div "[PERSON_NAME]" at bounding box center [784, 147] width 612 height 29
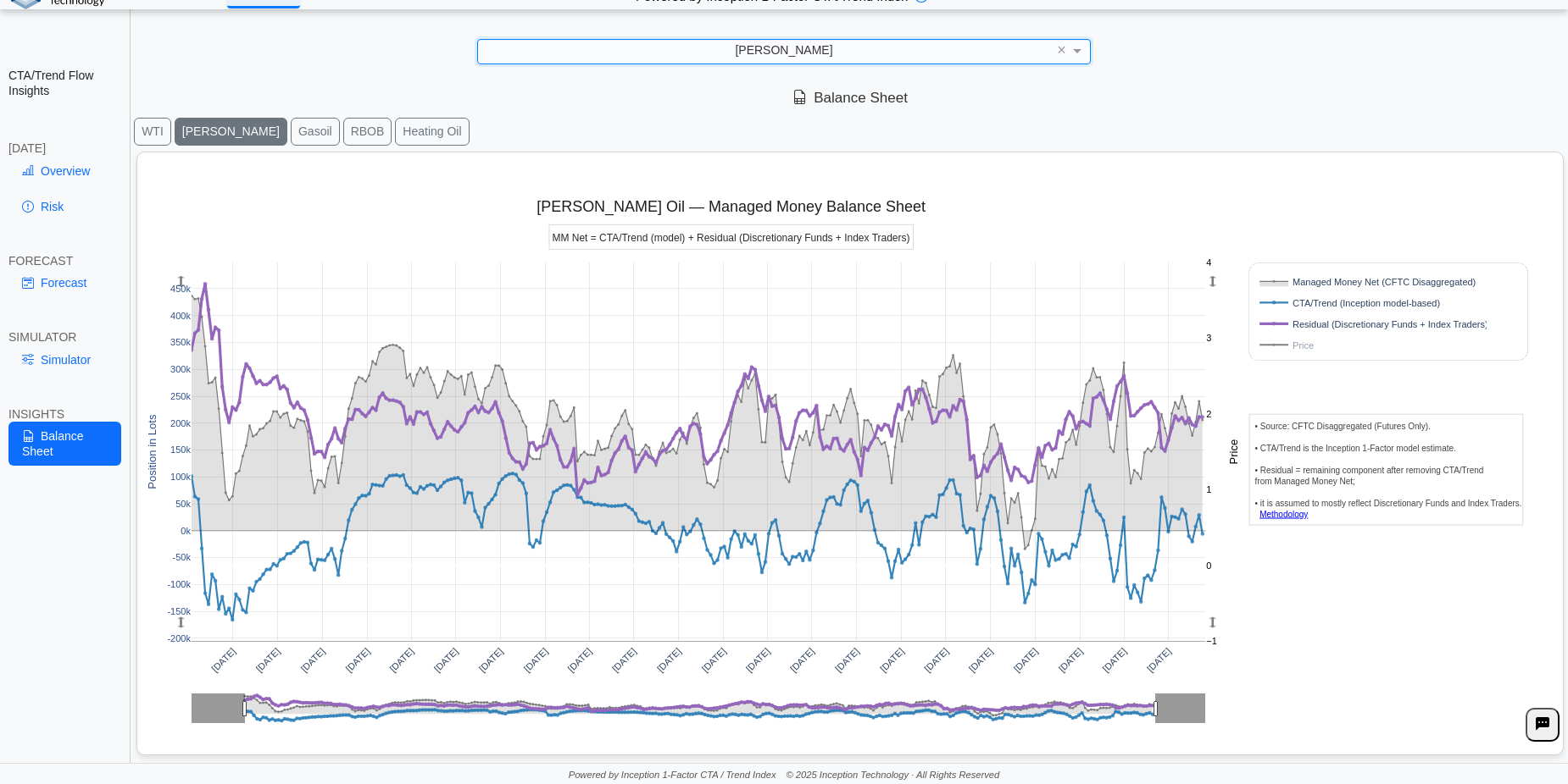
click at [1300, 341] on rect at bounding box center [1370, 344] width 227 height 16
click at [1303, 343] on rect at bounding box center [1370, 344] width 227 height 16
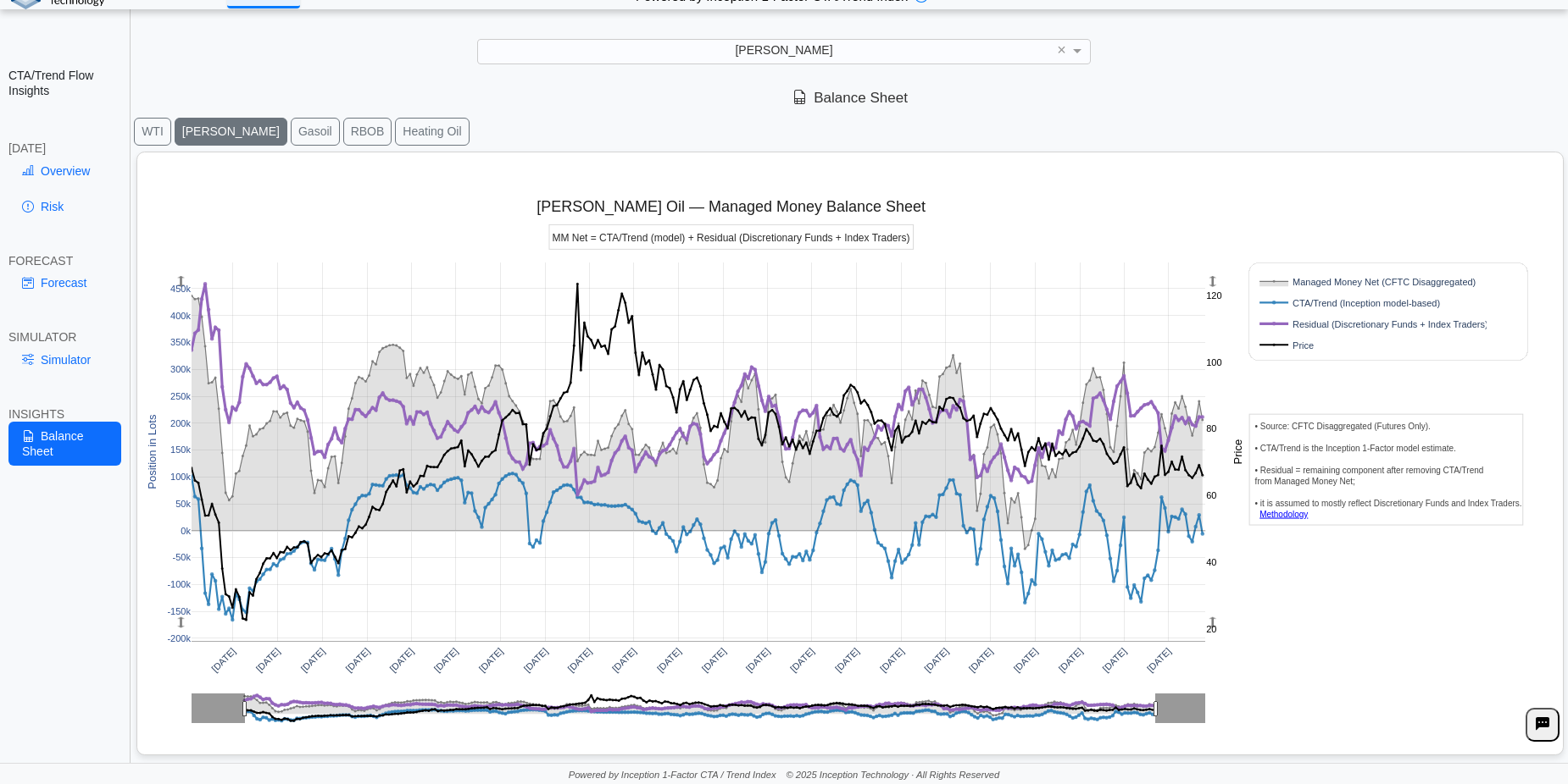
click at [1303, 343] on rect at bounding box center [1370, 344] width 227 height 16
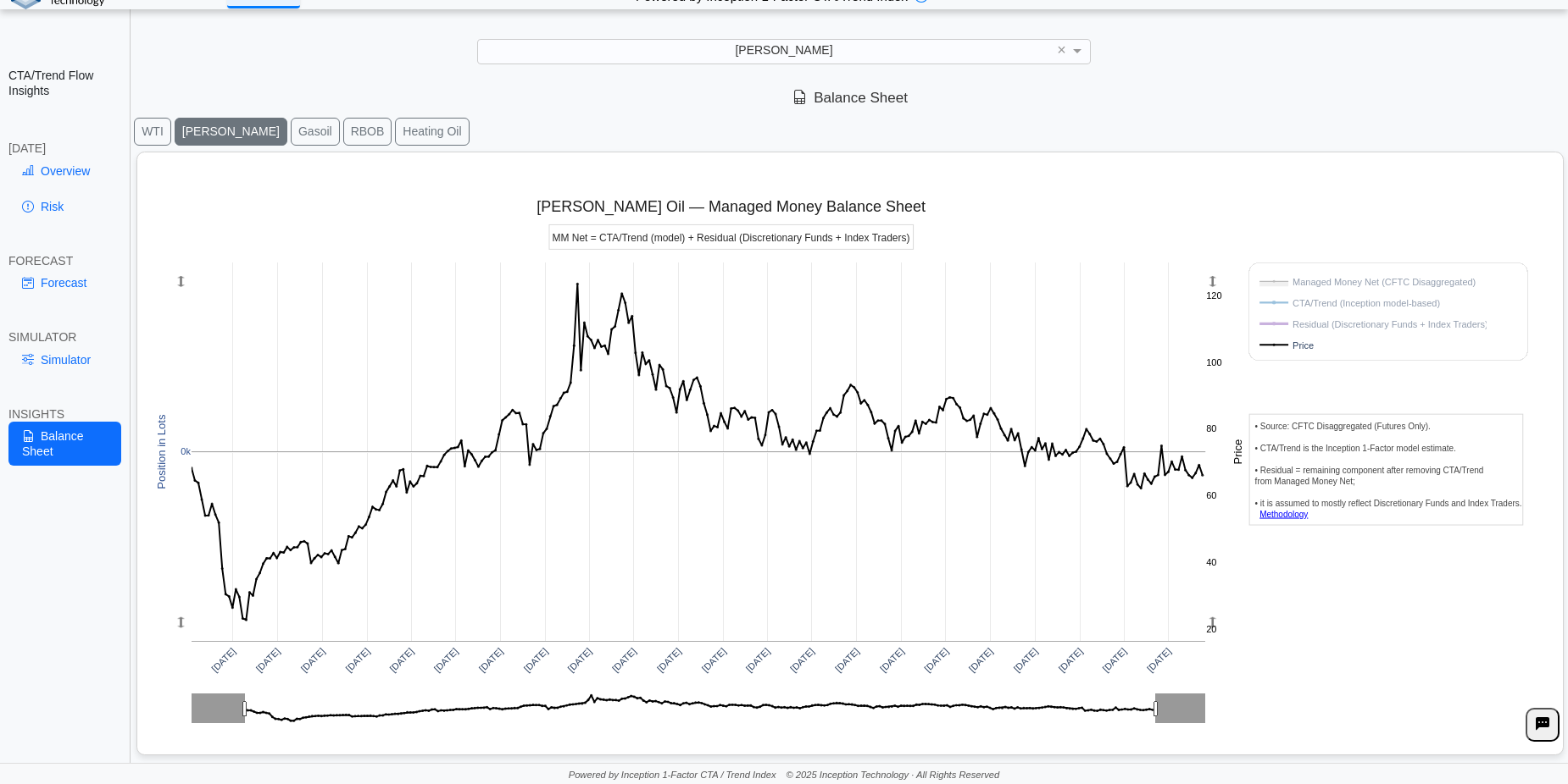
click at [1303, 343] on rect at bounding box center [1370, 344] width 227 height 16
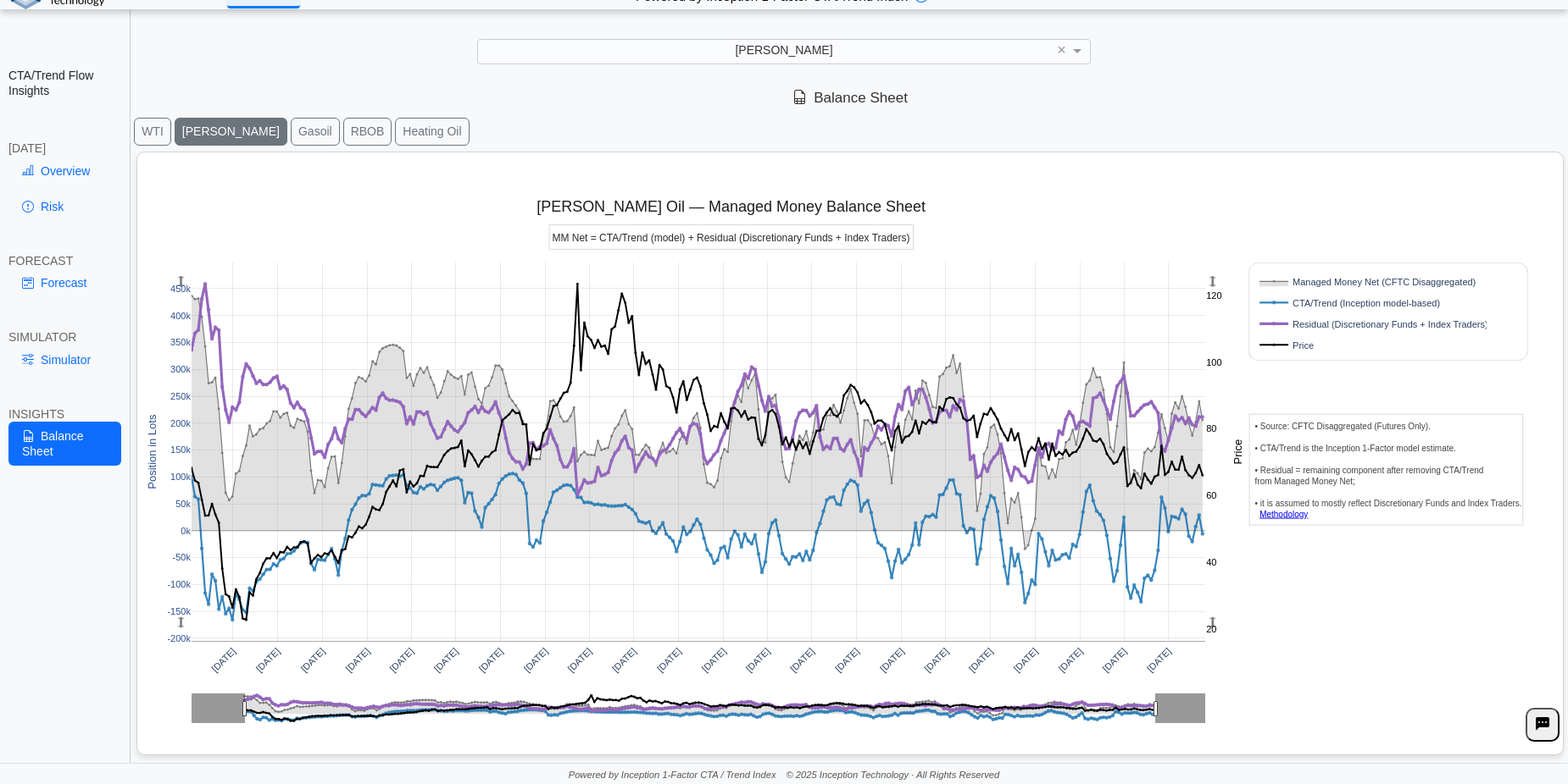
click at [1303, 343] on rect at bounding box center [1370, 344] width 227 height 16
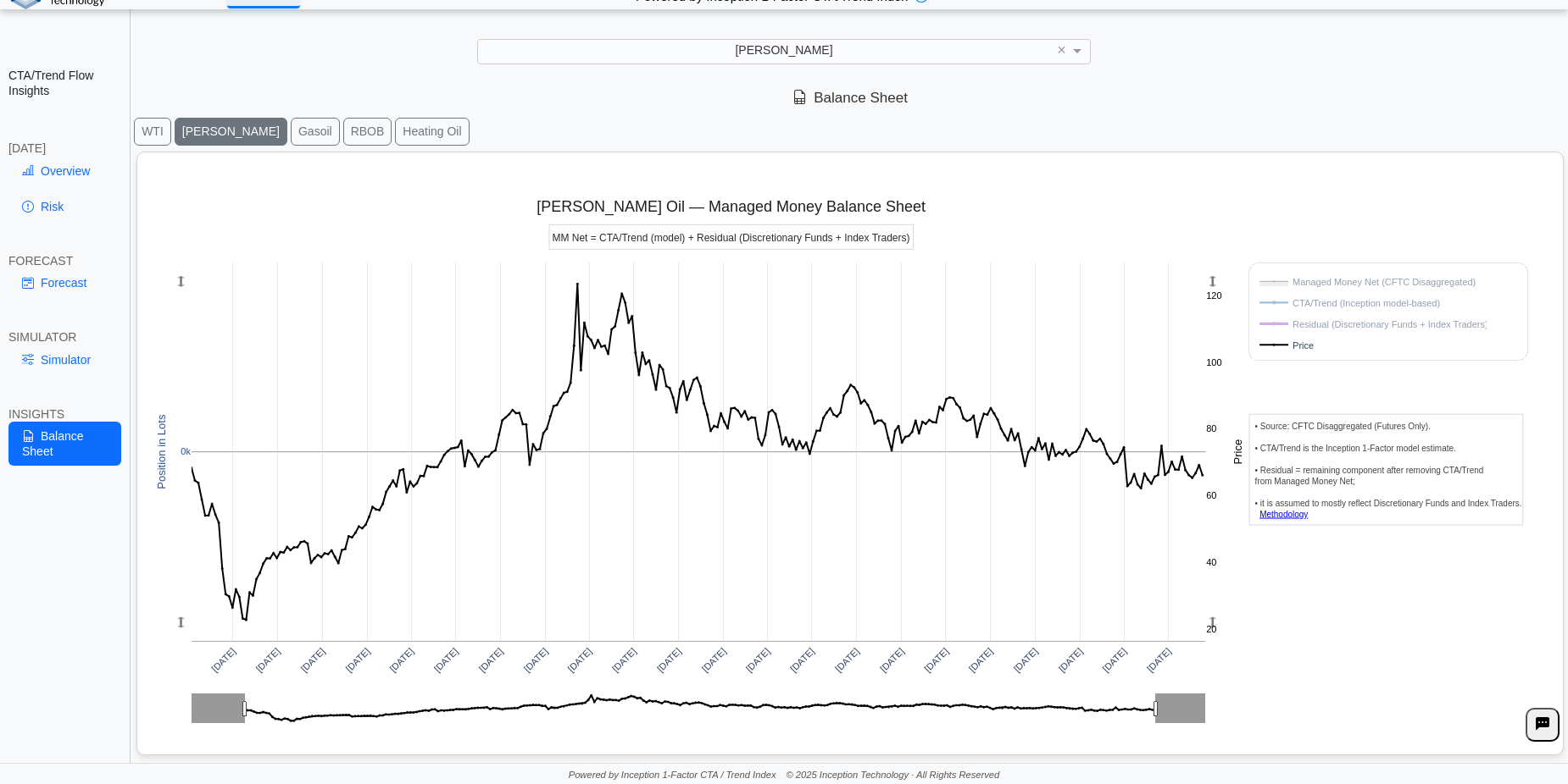
click at [1303, 343] on rect at bounding box center [1370, 344] width 227 height 16
click at [1303, 343] on rect at bounding box center [1370, 344] width 227 height 16
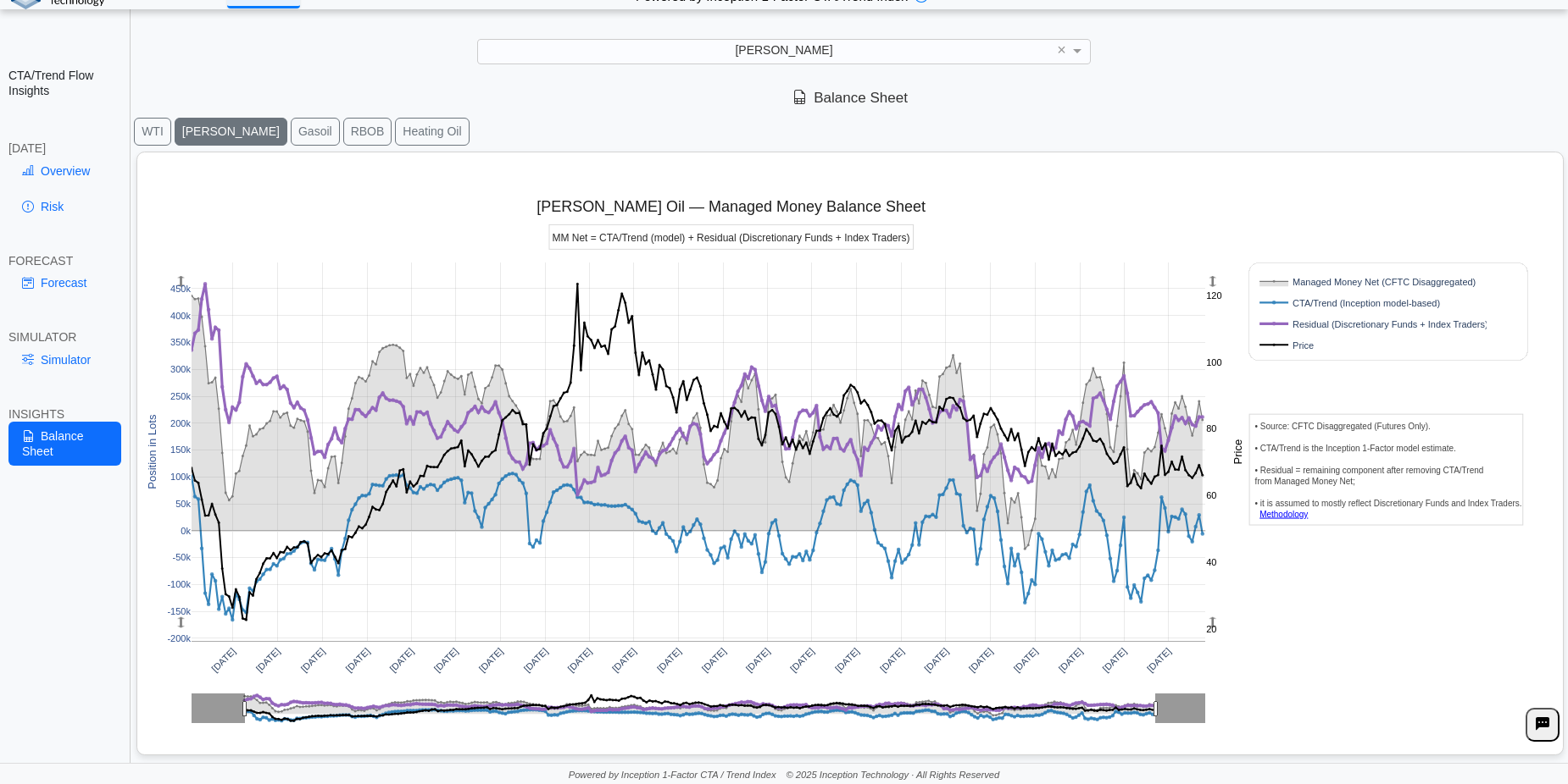
click at [1303, 343] on rect at bounding box center [1370, 344] width 227 height 16
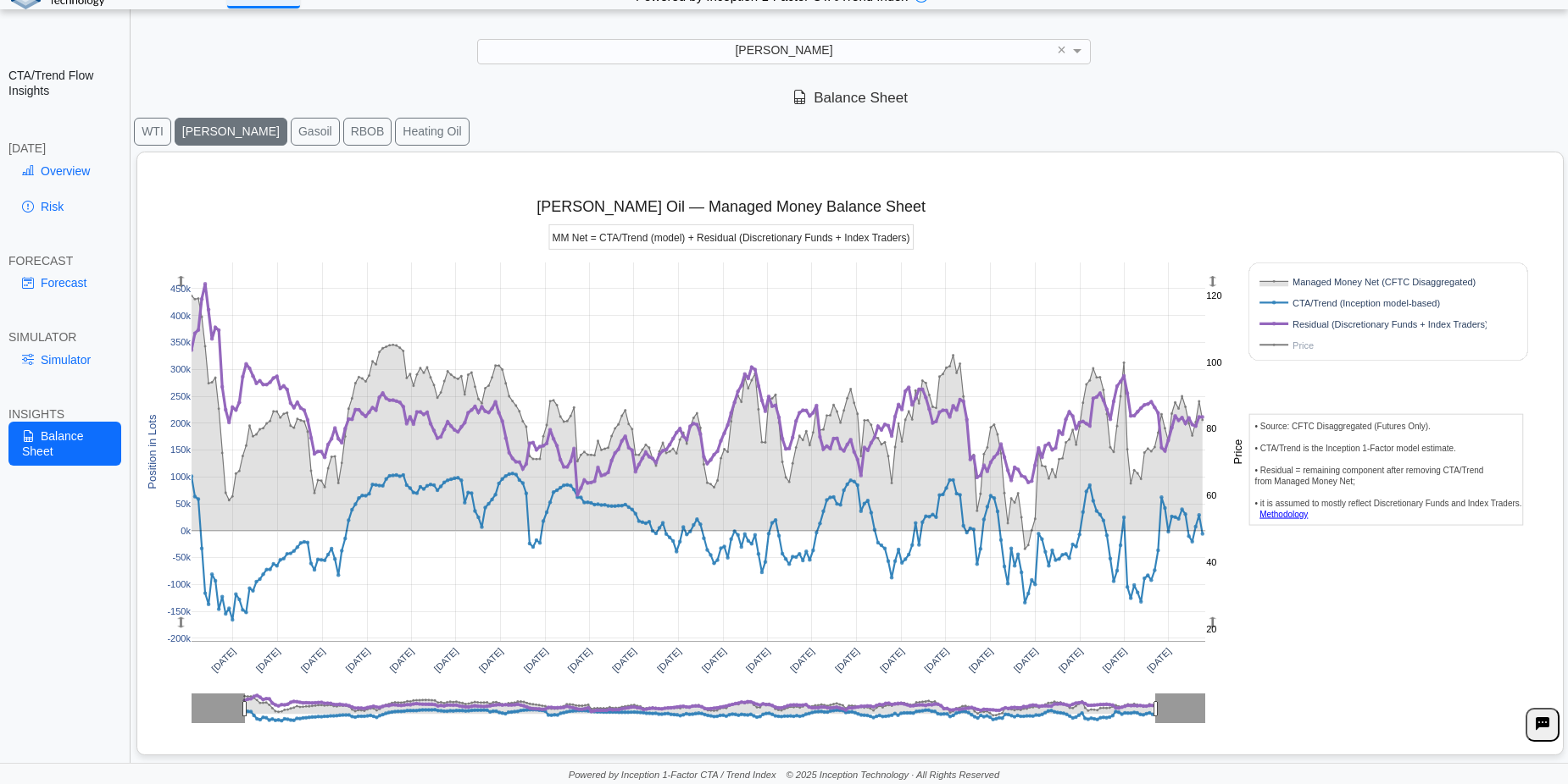
click at [1303, 343] on rect at bounding box center [1370, 344] width 227 height 16
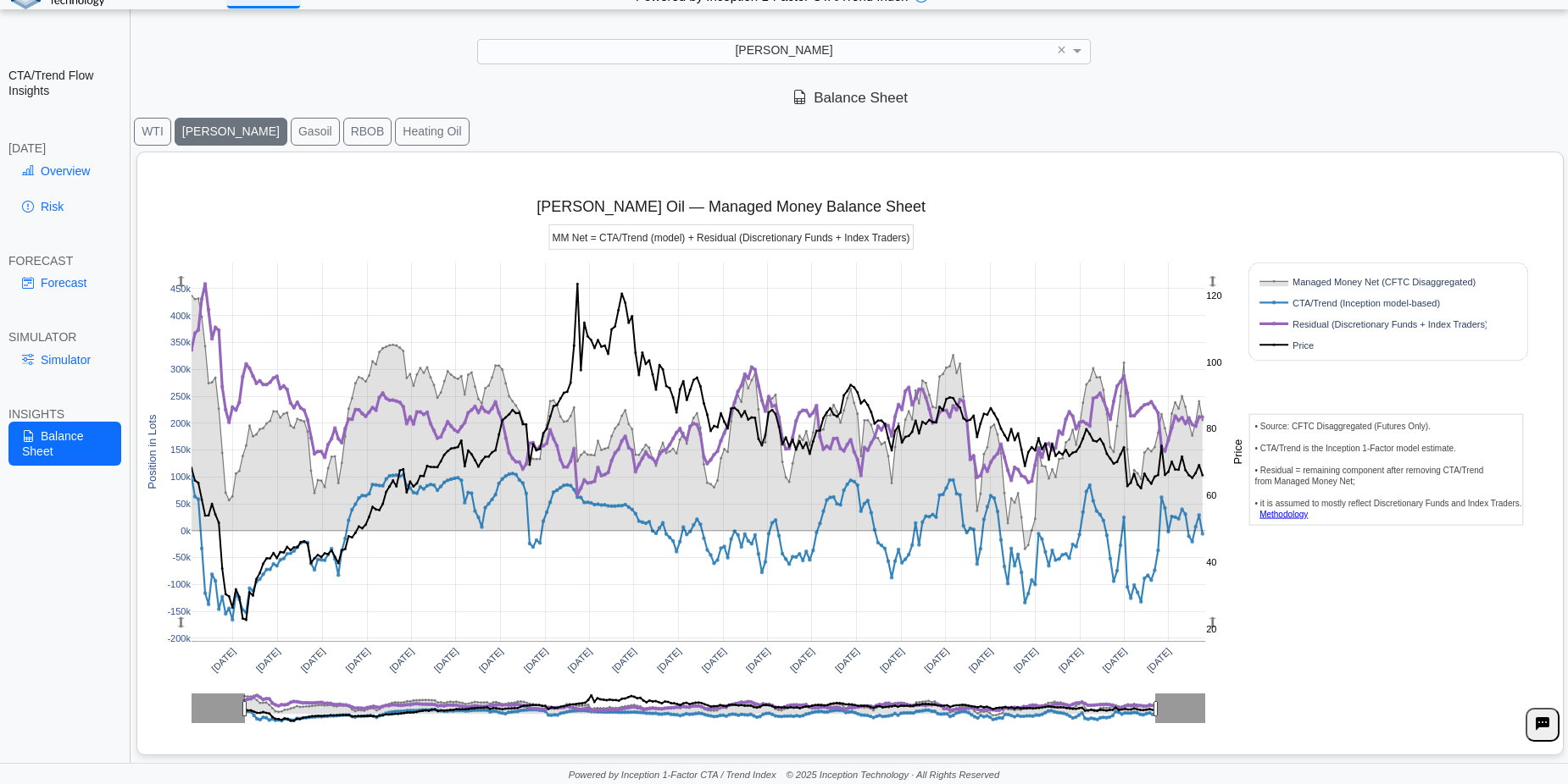
click at [1303, 343] on rect at bounding box center [1370, 344] width 227 height 16
